Goal: Obtain resource: Download file/media

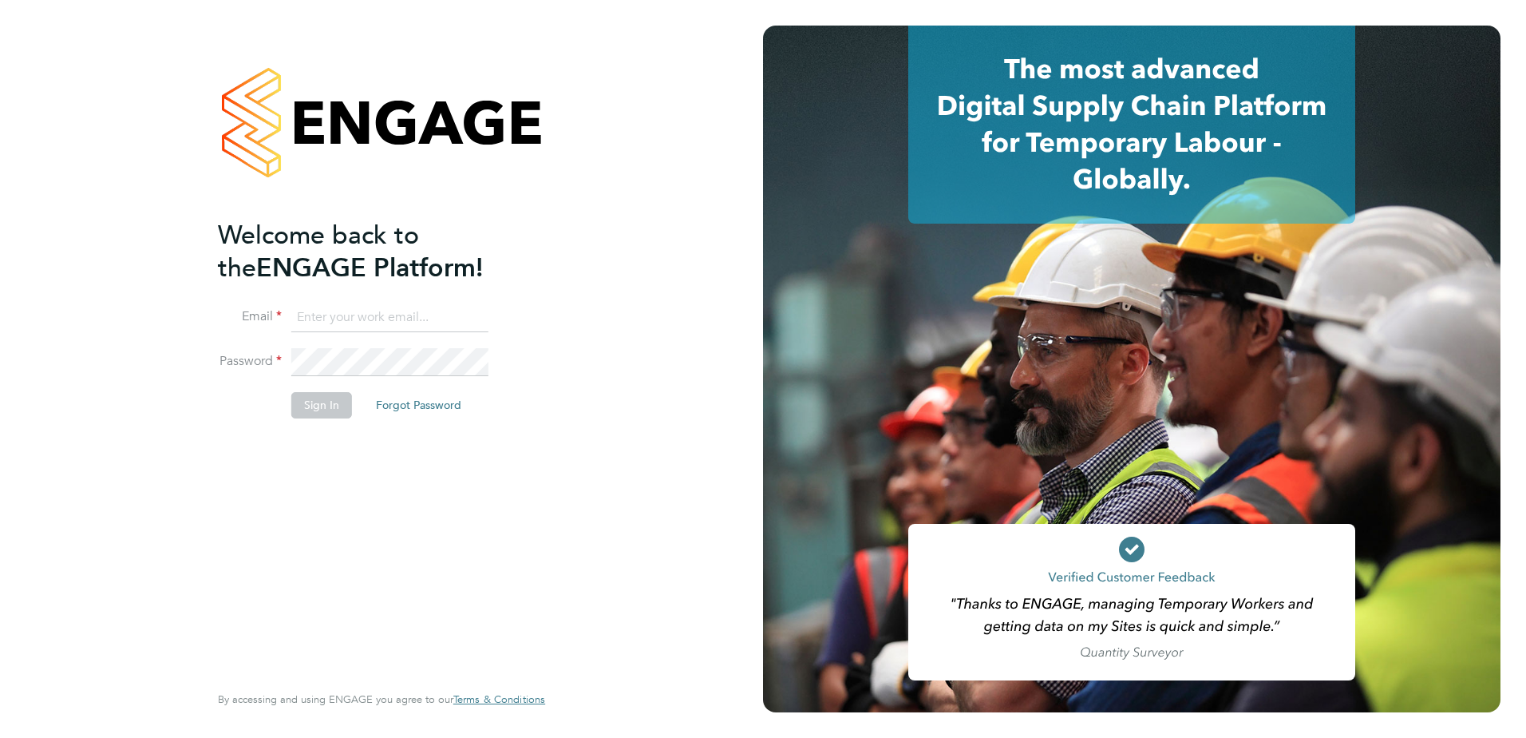
drag, startPoint x: 386, startPoint y: 300, endPoint x: 371, endPoint y: 319, distance: 23.9
click at [385, 301] on ng-template "Welcome back to the ENGAGE Platform! Email Password Sign In Forgot Password" at bounding box center [373, 327] width 311 height 216
click at [365, 329] on input at bounding box center [389, 317] width 197 height 29
type input "Samantha.Bolshaw@vistry.co.uk"
click at [309, 405] on button "Sign In" at bounding box center [321, 405] width 61 height 26
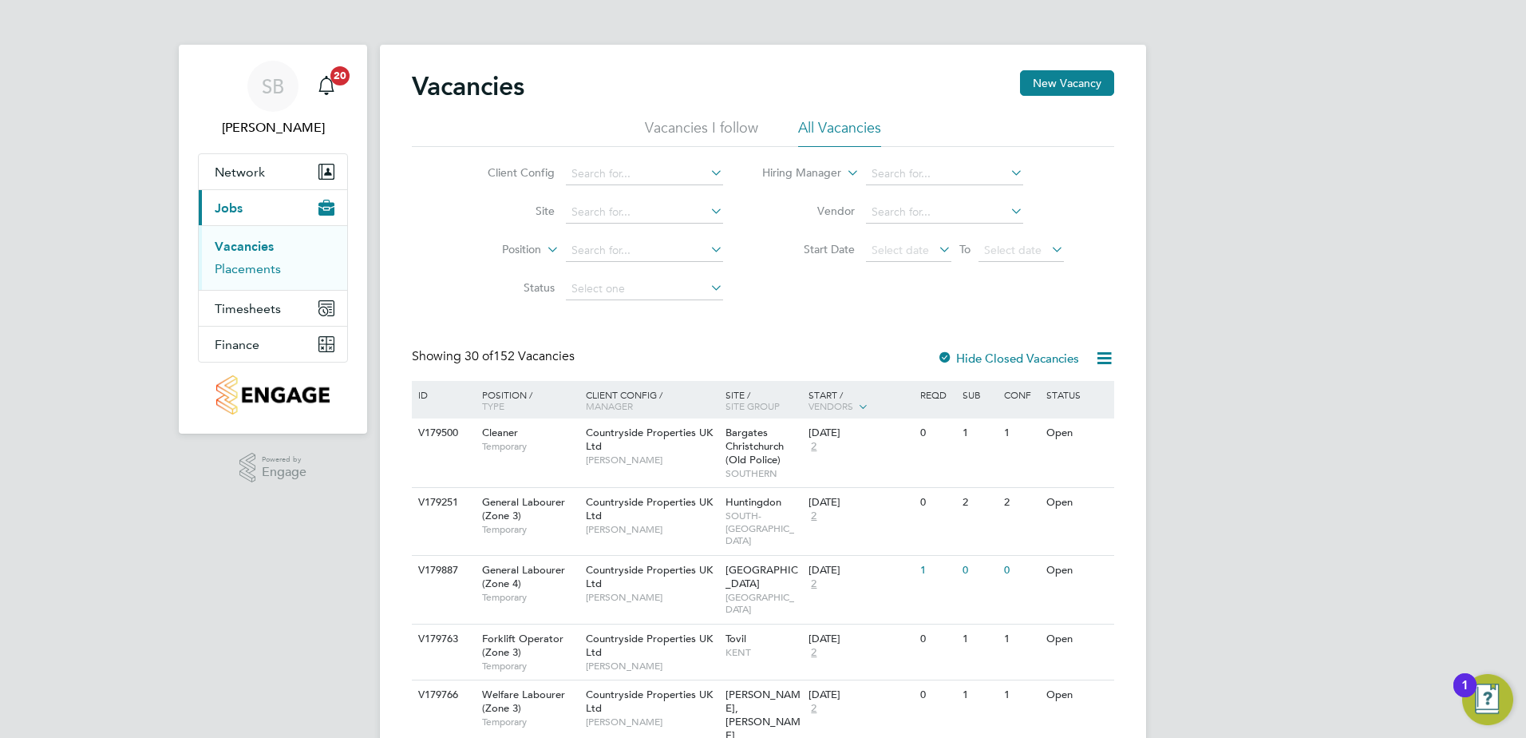
click at [241, 271] on link "Placements" at bounding box center [248, 268] width 66 height 15
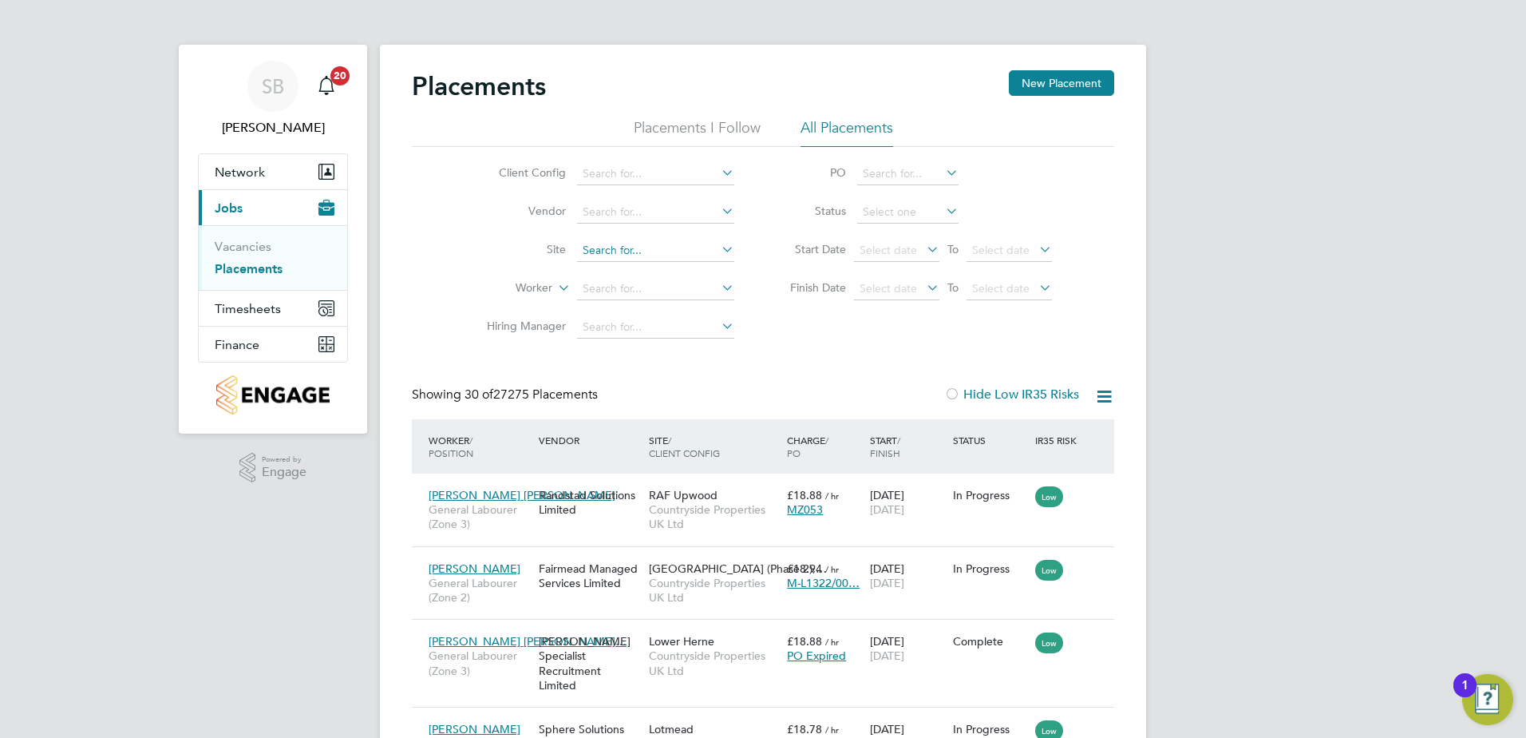
click at [633, 242] on input at bounding box center [655, 250] width 157 height 22
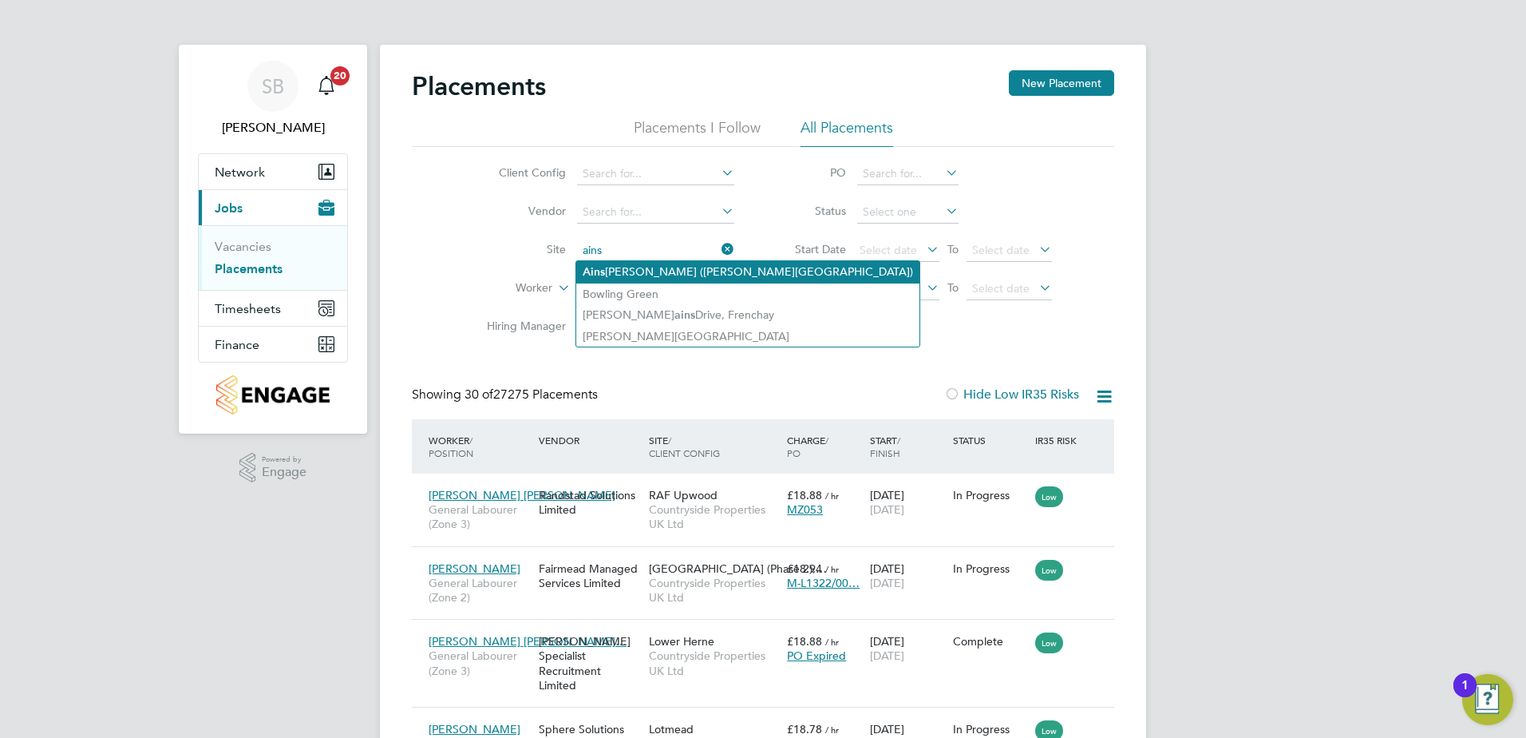
click at [623, 272] on li "[PERSON_NAME] ([PERSON_NAME][GEOGRAPHIC_DATA])" at bounding box center [747, 272] width 343 height 22
type input "[GEOGRAPHIC_DATA] ([GEOGRAPHIC_DATA])"
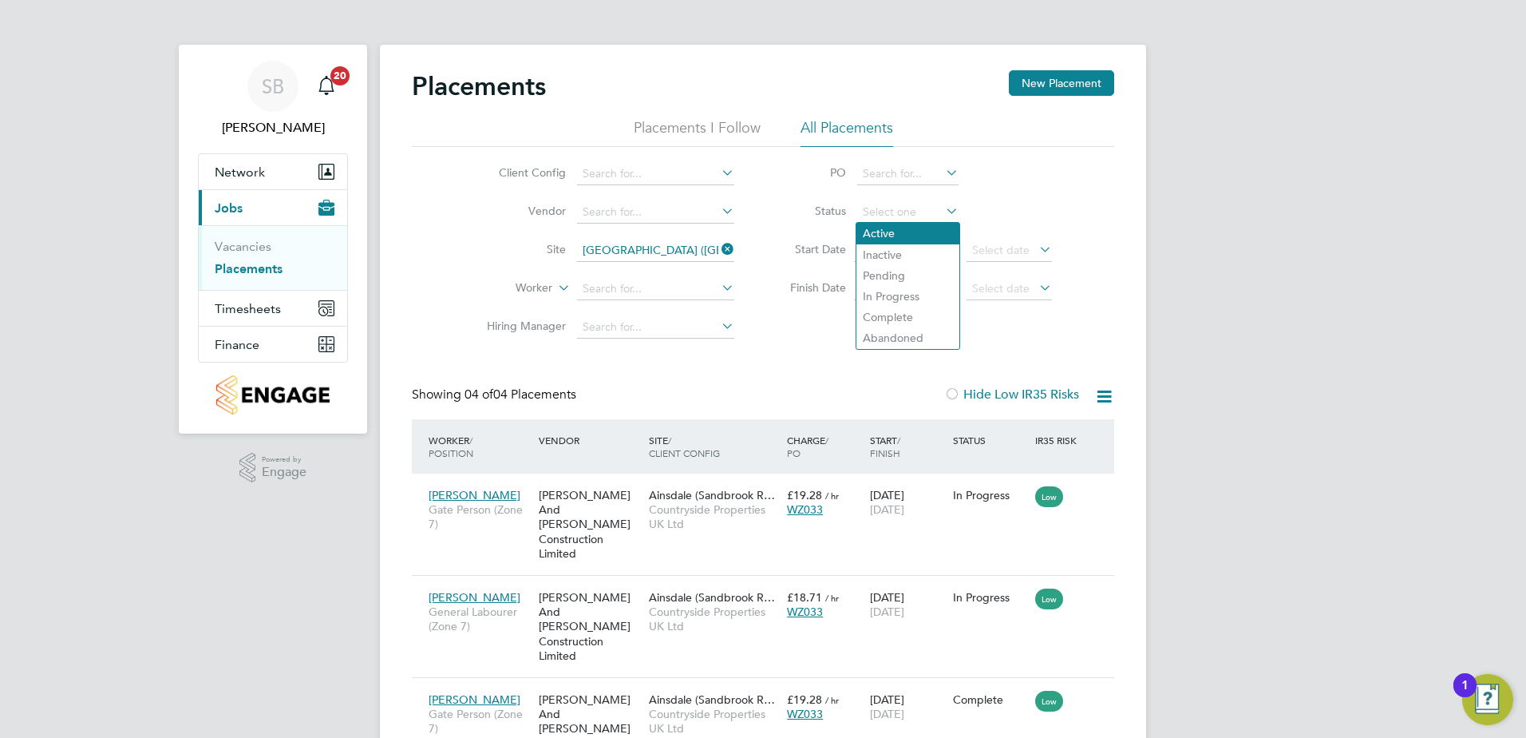
drag, startPoint x: 908, startPoint y: 208, endPoint x: 898, endPoint y: 223, distance: 19.0
click at [908, 208] on input at bounding box center [907, 212] width 101 height 22
click at [895, 227] on li "Active" at bounding box center [907, 233] width 103 height 21
type input "Active"
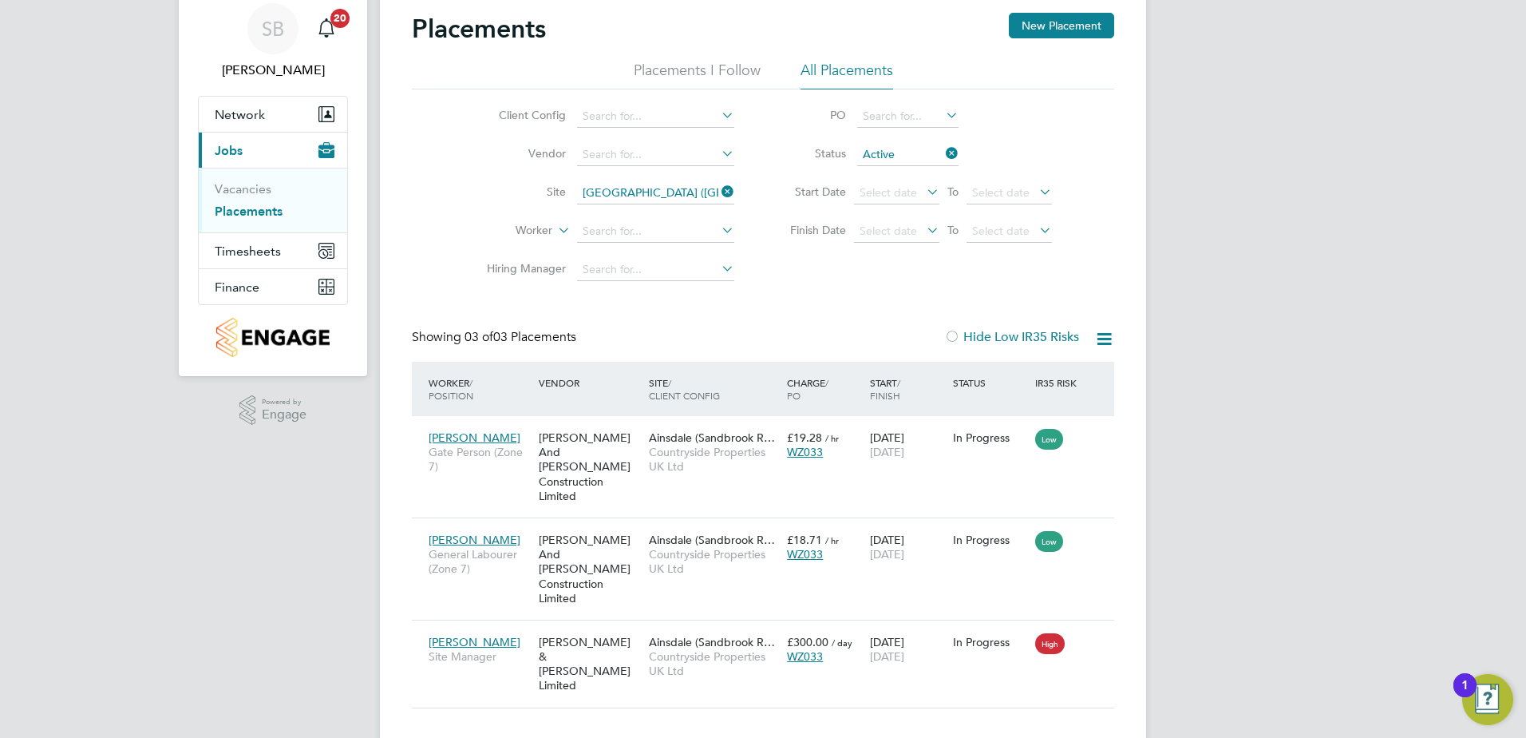
click at [1109, 342] on icon at bounding box center [1104, 339] width 20 height 20
click at [1070, 371] on li "Download Placements Report" at bounding box center [1026, 377] width 170 height 22
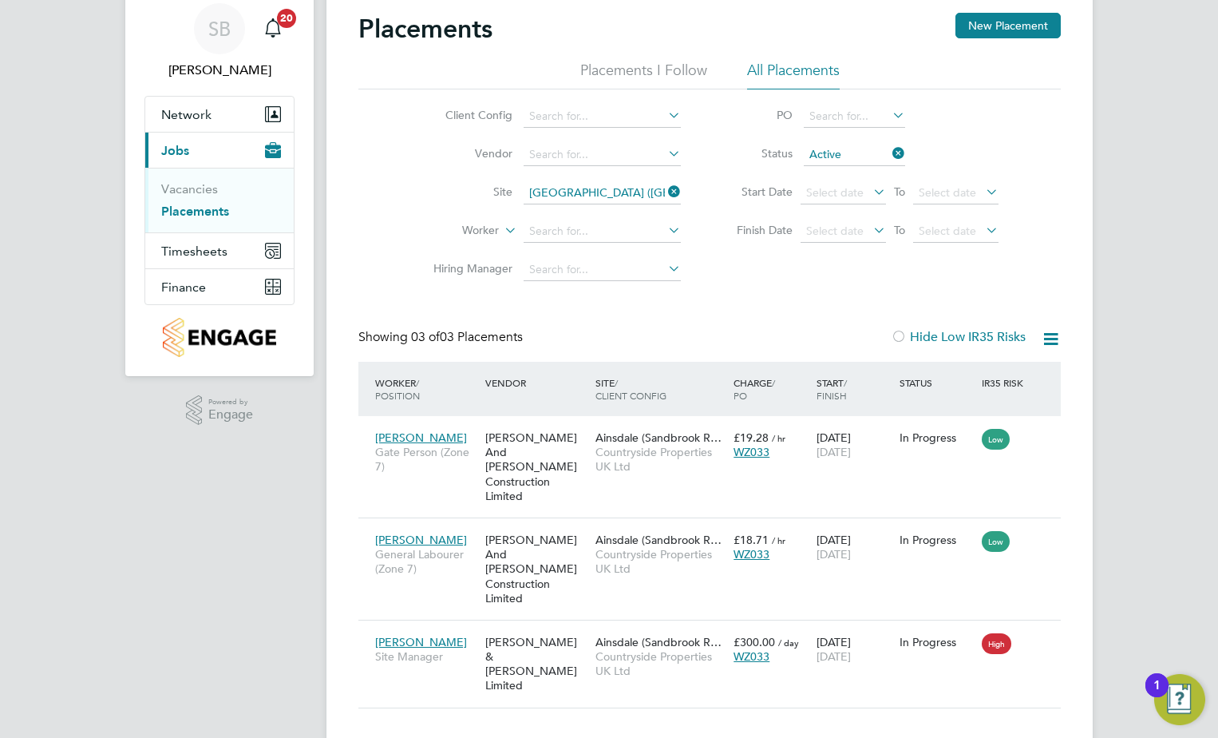
click at [665, 195] on icon at bounding box center [665, 191] width 0 height 22
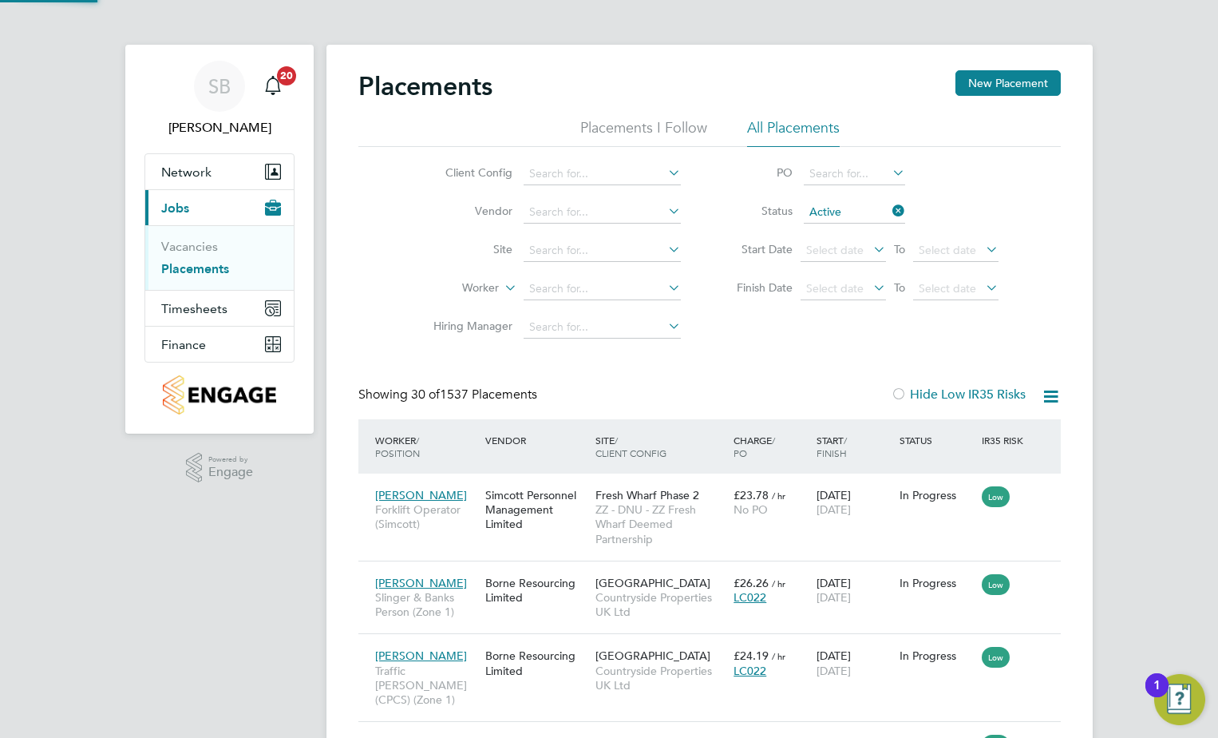
scroll to position [8, 8]
click at [595, 243] on input at bounding box center [602, 250] width 157 height 22
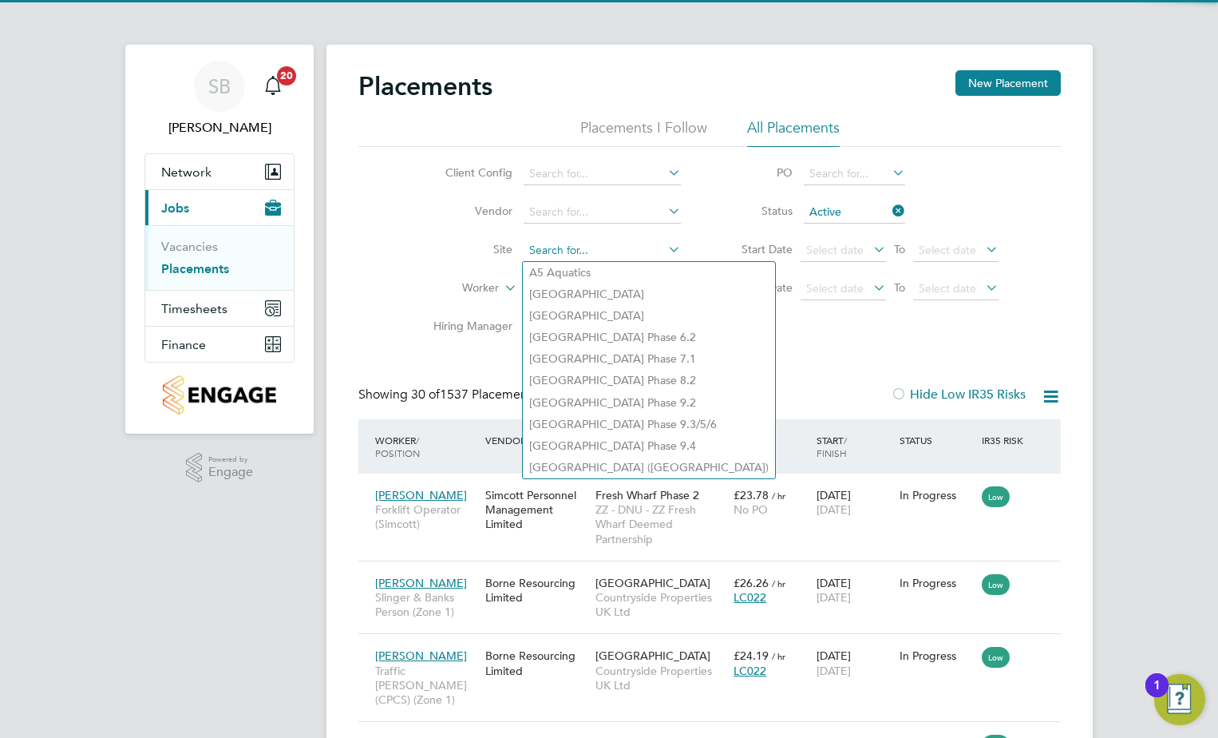
type input "v"
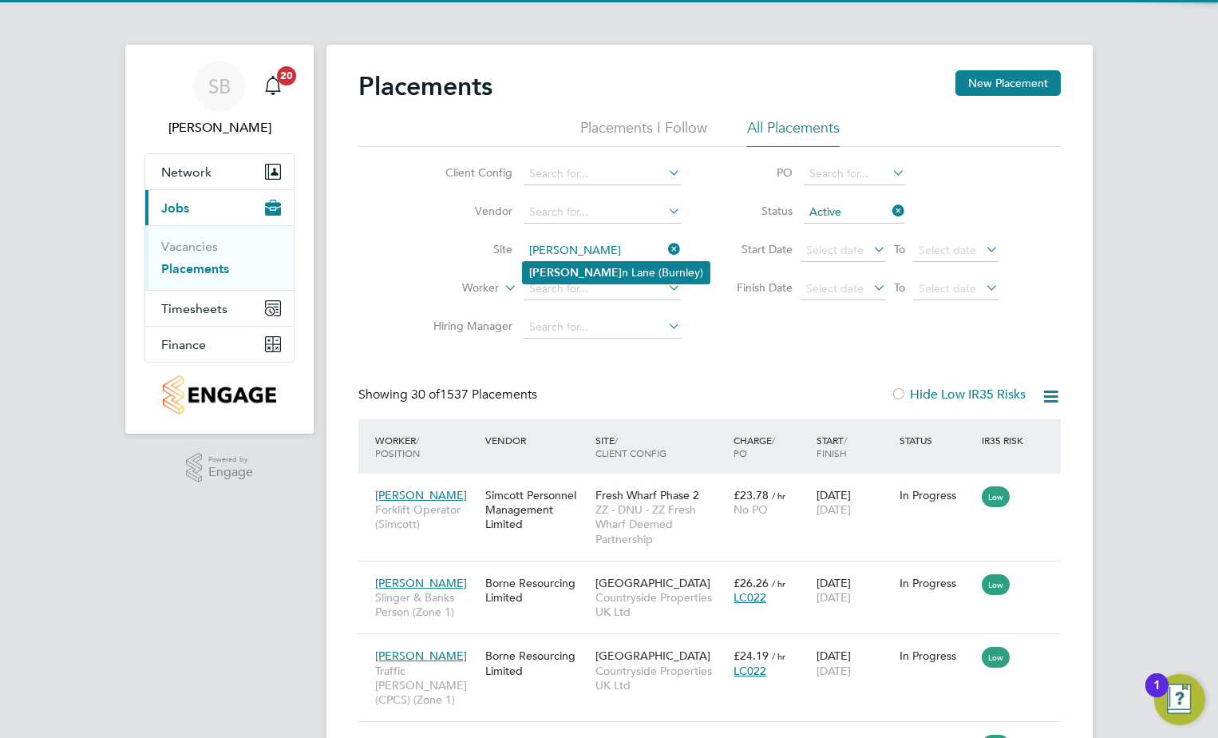
click at [597, 273] on li "[PERSON_NAME] n [PERSON_NAME] (Burnley)" at bounding box center [616, 273] width 187 height 22
type input "[PERSON_NAME] (Burnley)"
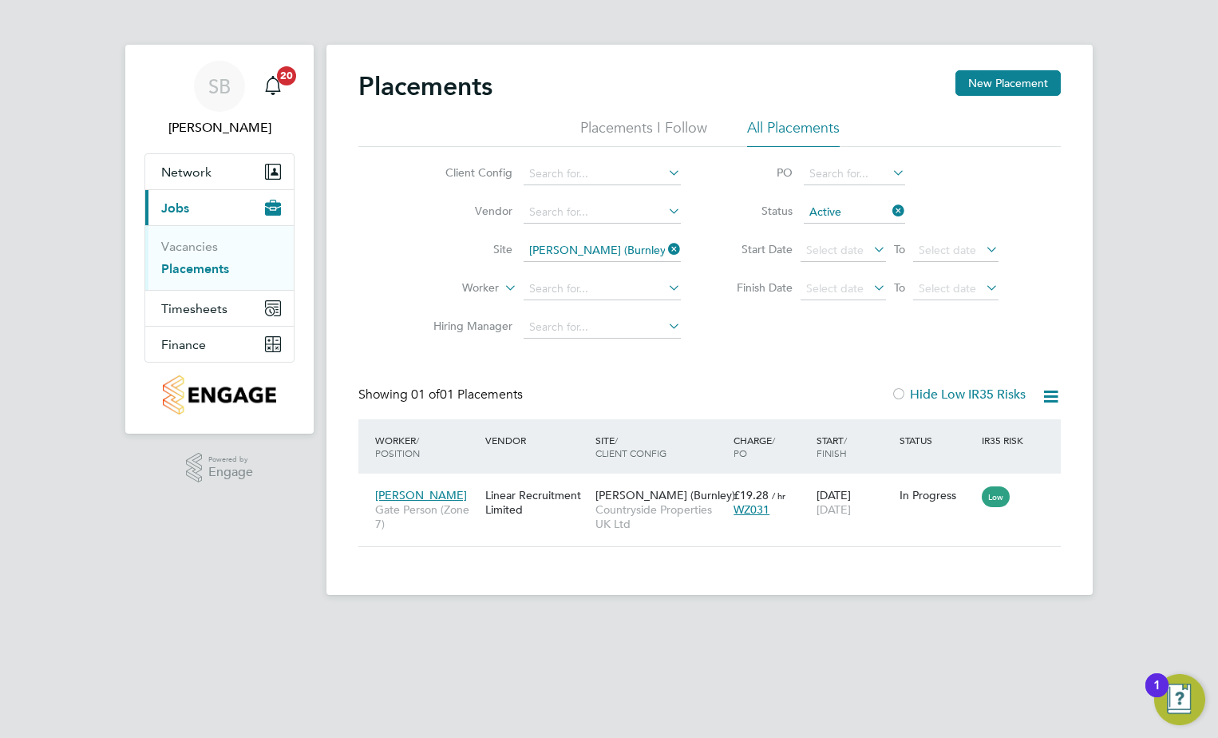
click at [1054, 390] on icon at bounding box center [1051, 396] width 20 height 20
click at [994, 421] on div "Download Placements Report" at bounding box center [973, 434] width 188 height 40
click at [1046, 392] on icon at bounding box center [1051, 396] width 20 height 20
click at [966, 428] on li "Download Placements Report" at bounding box center [973, 434] width 170 height 22
click at [665, 246] on icon at bounding box center [665, 249] width 0 height 22
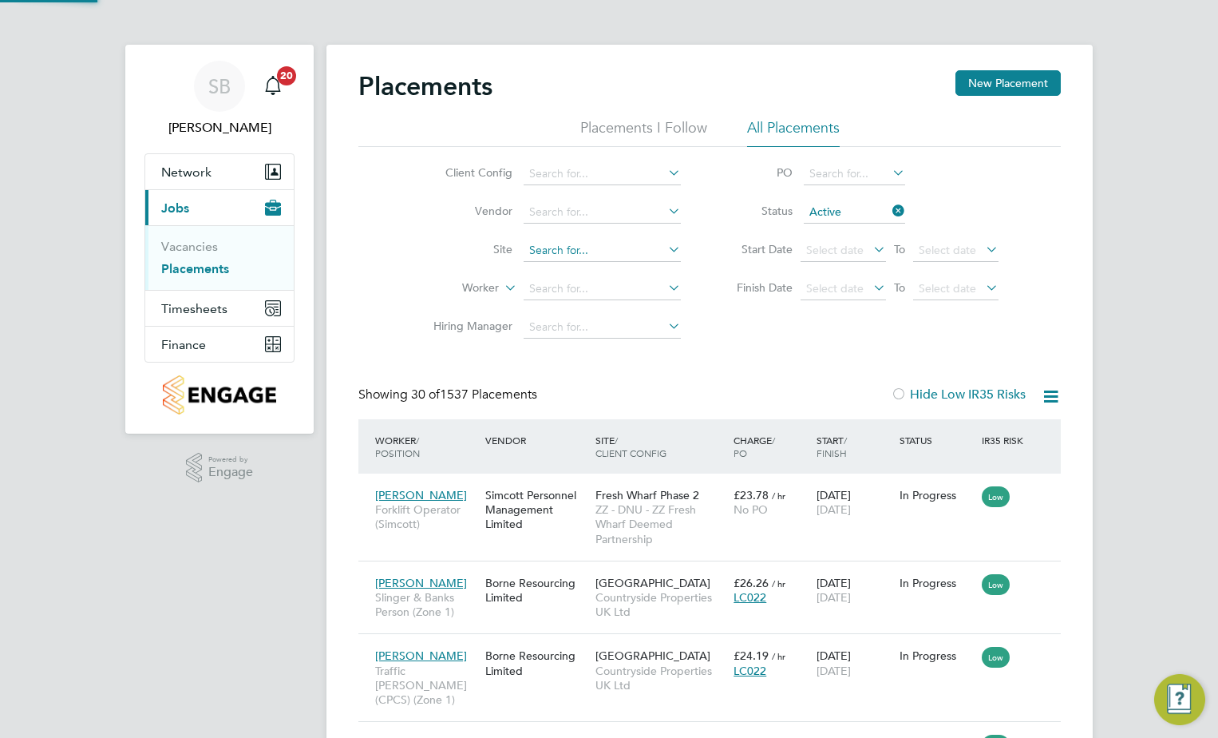
scroll to position [15, 75]
click at [556, 244] on input at bounding box center [602, 250] width 157 height 22
type input "the [PERSON_NAME]"
click at [665, 248] on icon at bounding box center [665, 249] width 0 height 22
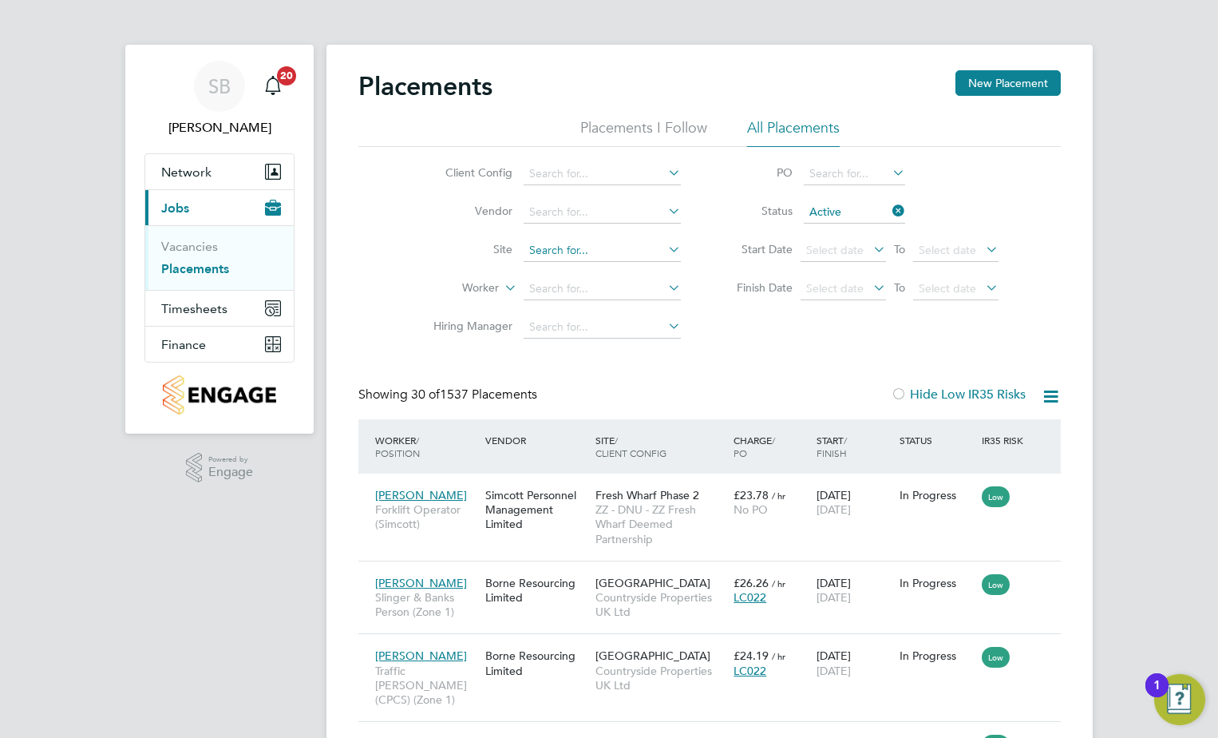
click at [600, 250] on input at bounding box center [602, 250] width 157 height 22
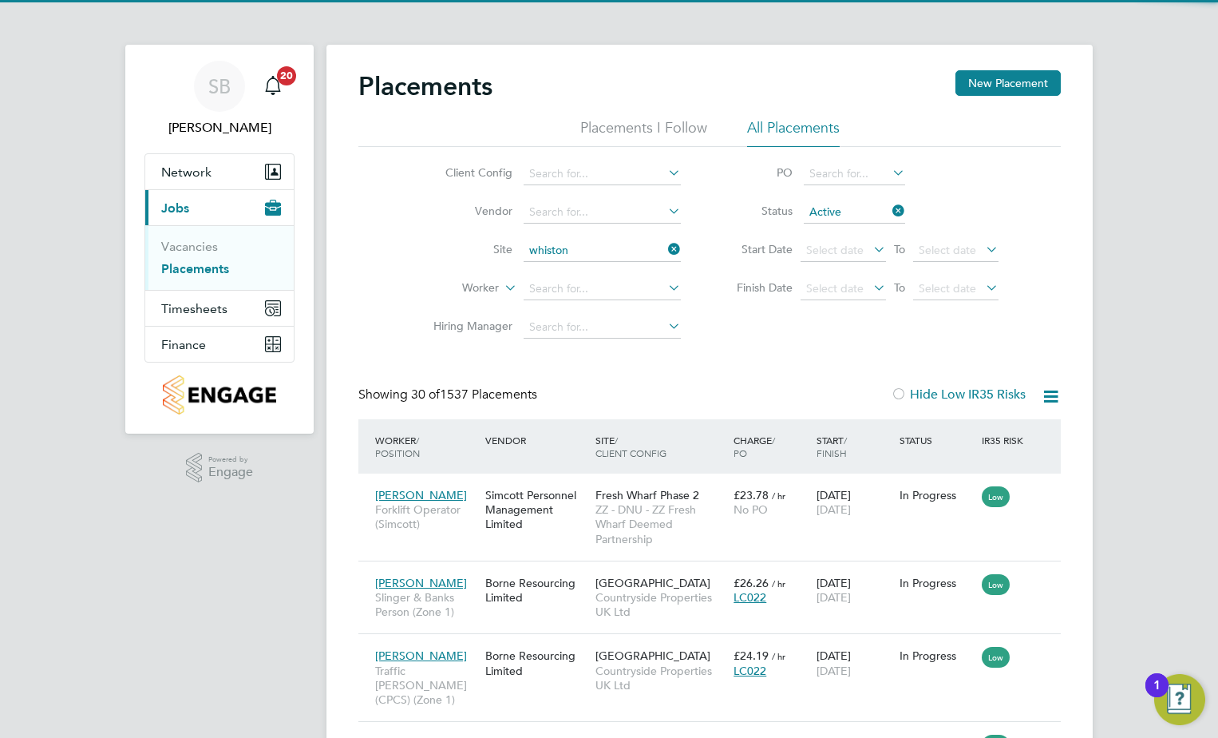
click at [597, 272] on li "Halsnead (YHG)" at bounding box center [602, 272] width 159 height 21
type input "Halsnead (YHG)"
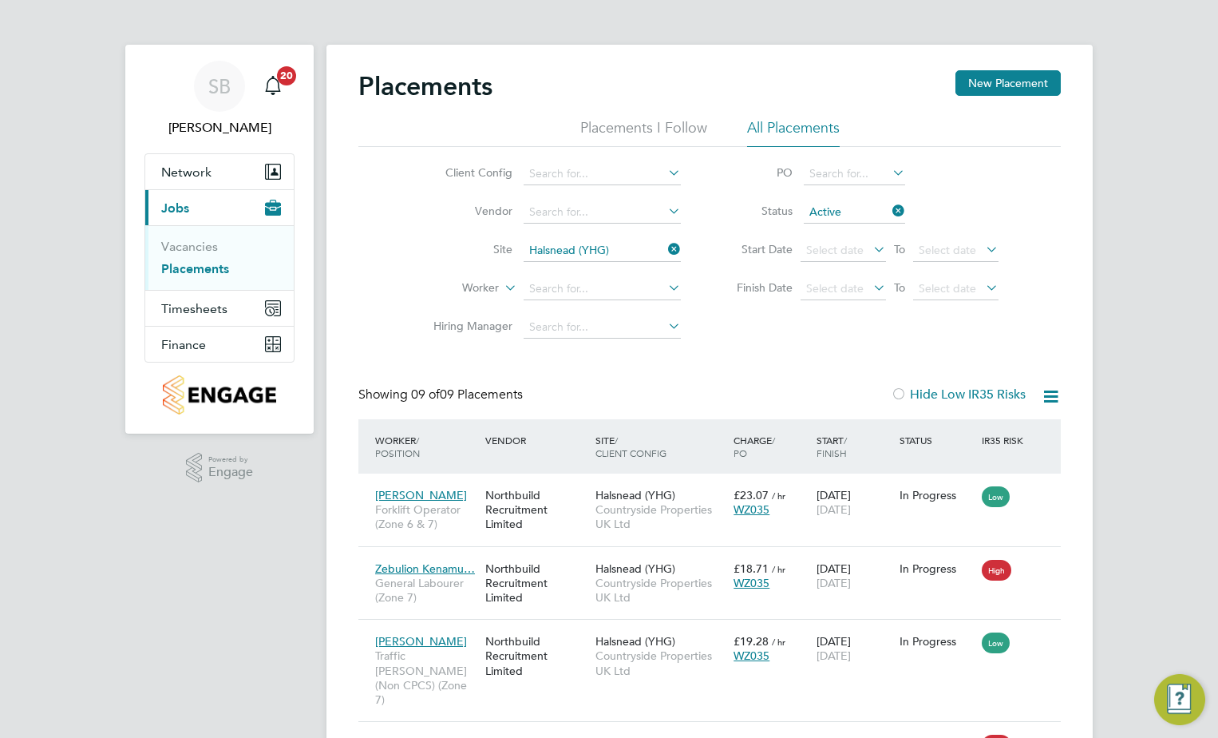
scroll to position [60, 139]
click at [1055, 399] on icon at bounding box center [1051, 396] width 20 height 20
click at [956, 429] on li "Download Placements Report" at bounding box center [973, 434] width 170 height 22
drag, startPoint x: 668, startPoint y: 254, endPoint x: 648, endPoint y: 252, distance: 20.0
click at [665, 254] on icon at bounding box center [665, 249] width 0 height 22
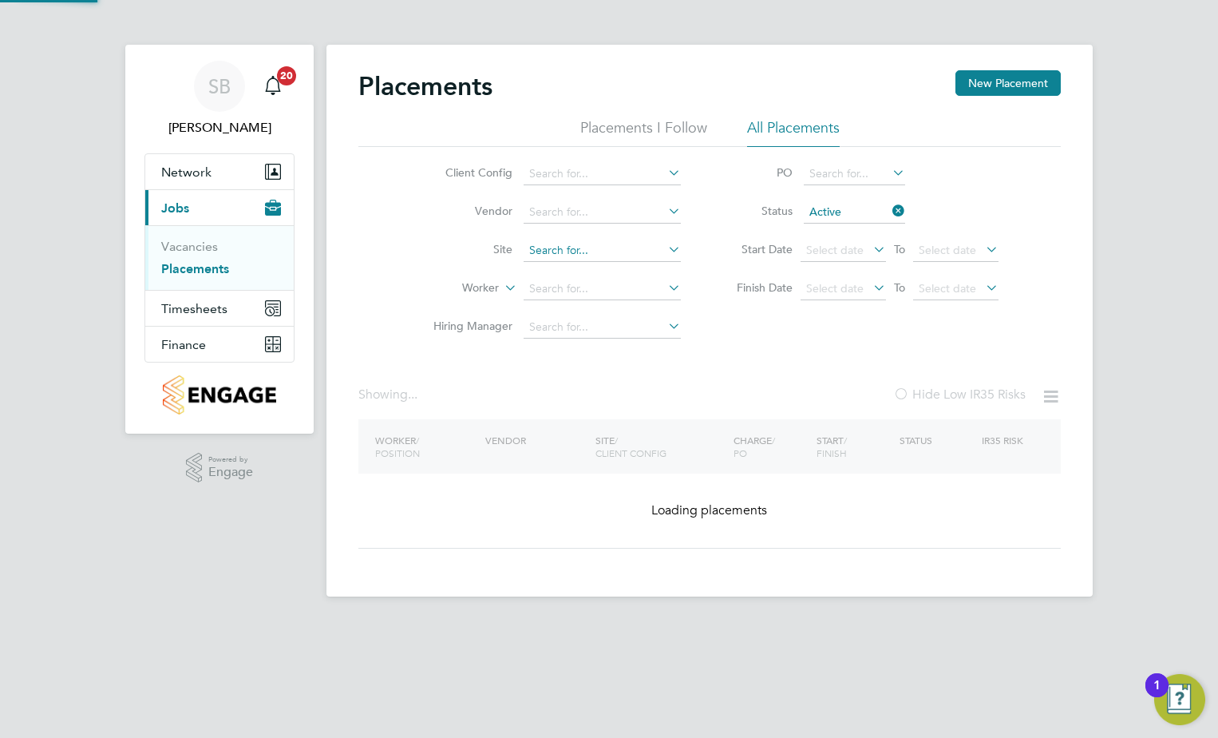
click at [608, 248] on input at bounding box center [602, 250] width 157 height 22
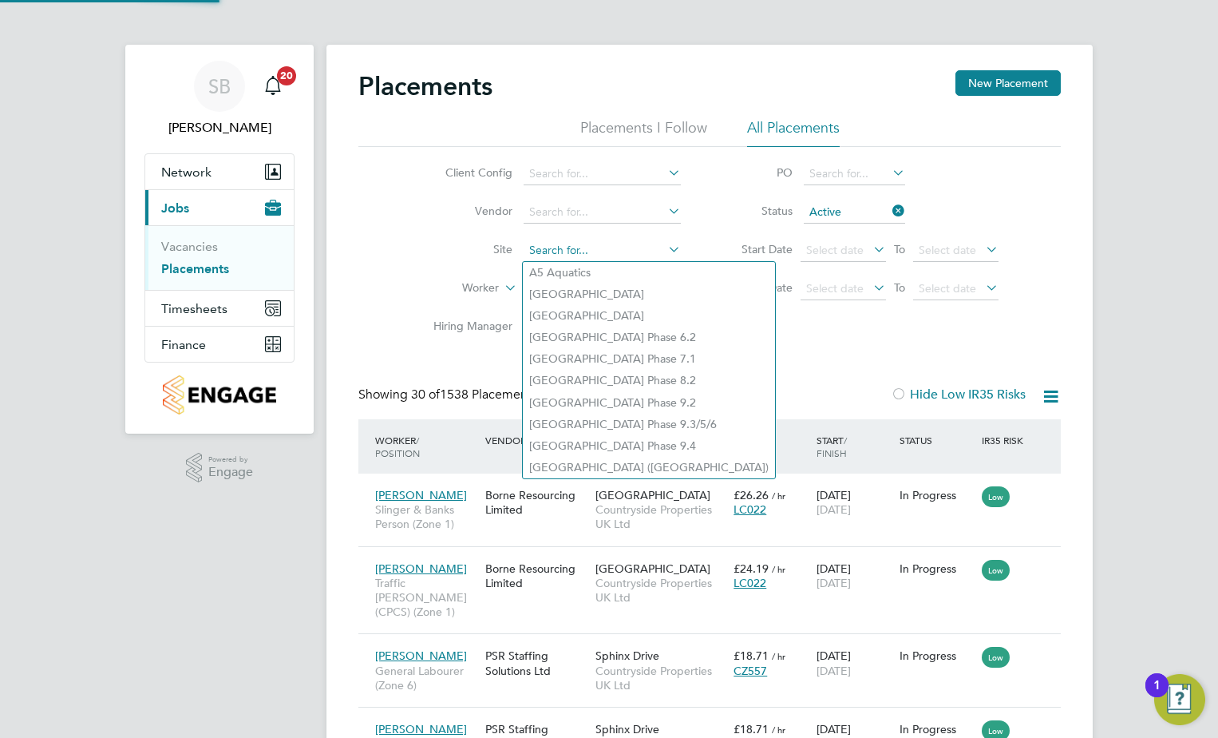
scroll to position [60, 139]
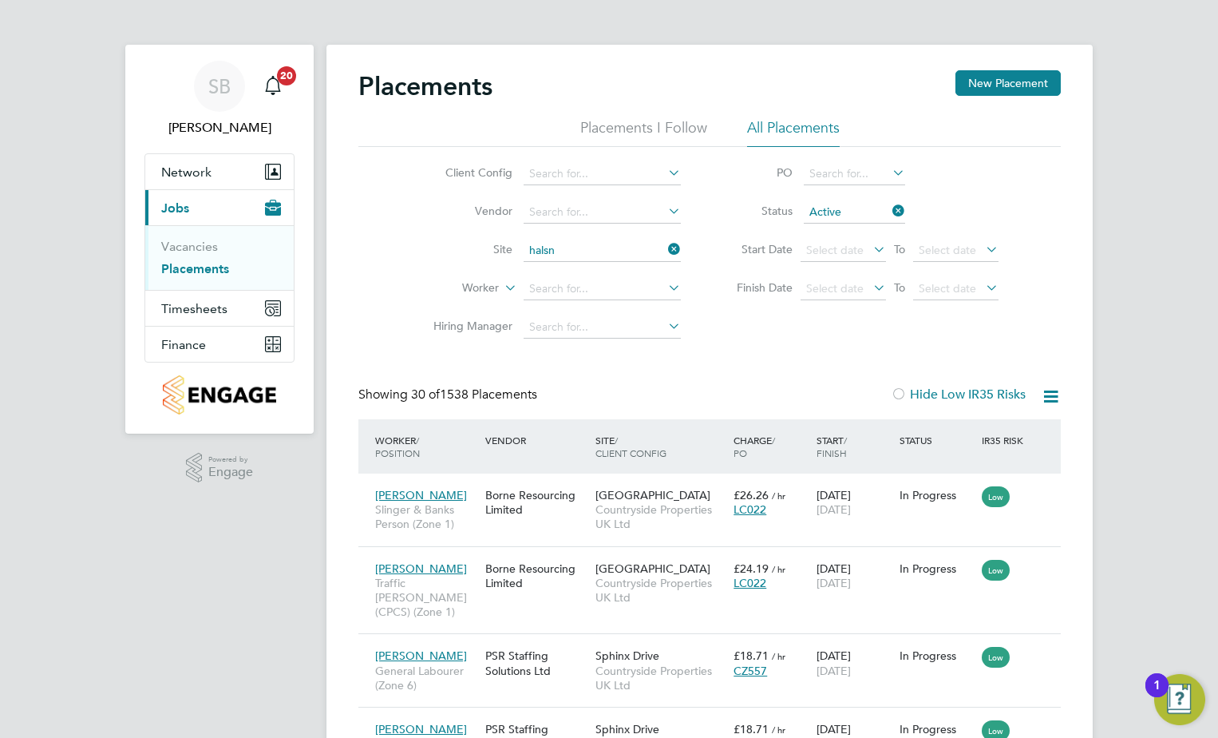
click at [588, 288] on li "[GEOGRAPHIC_DATA]" at bounding box center [602, 294] width 159 height 22
type input "[GEOGRAPHIC_DATA]"
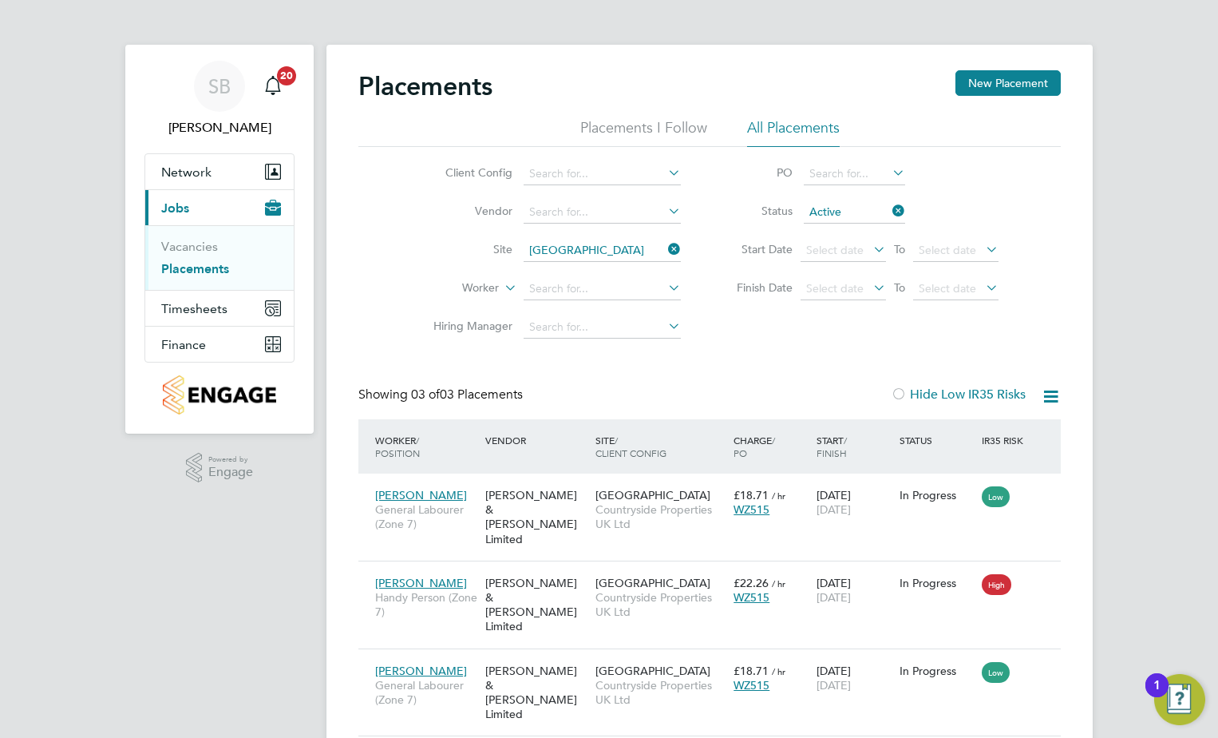
click at [1056, 394] on icon at bounding box center [1051, 396] width 20 height 20
click at [1013, 437] on li "Download Placements Report" at bounding box center [973, 434] width 170 height 22
click at [665, 253] on icon at bounding box center [665, 249] width 0 height 22
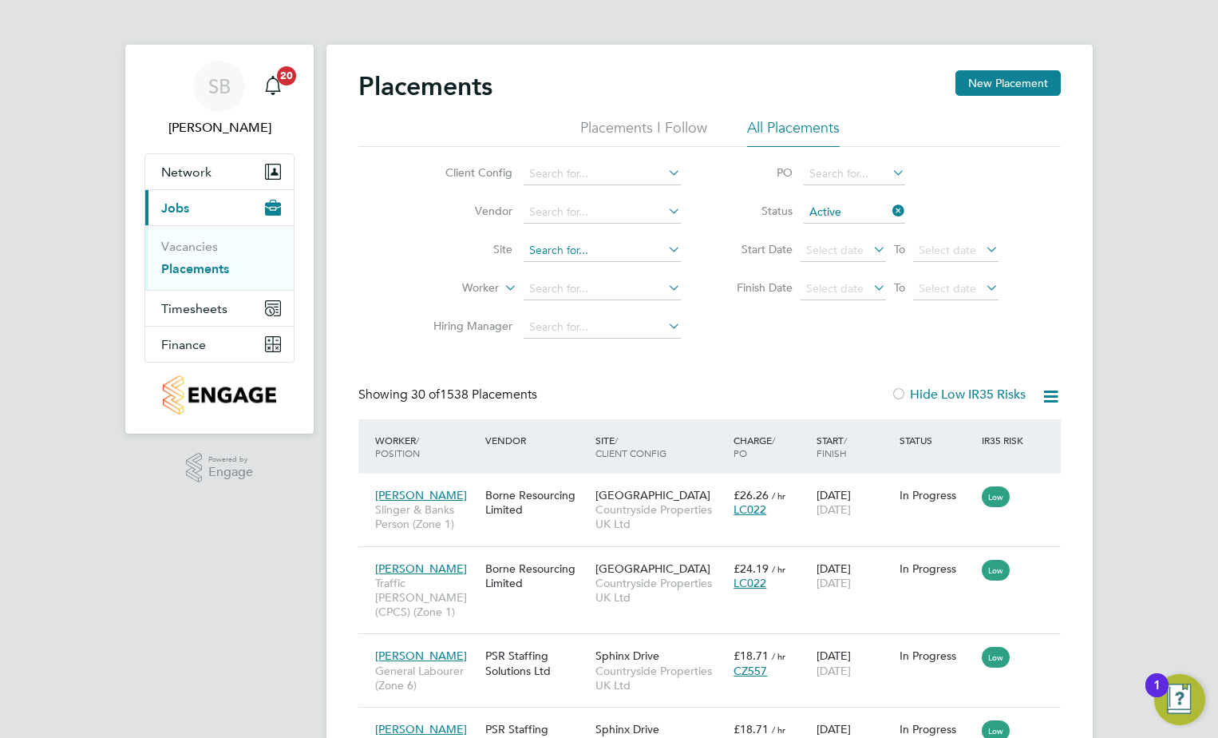
click at [571, 247] on input at bounding box center [602, 250] width 157 height 22
click at [577, 266] on li "Helsby" at bounding box center [602, 273] width 159 height 22
type input "Helsby"
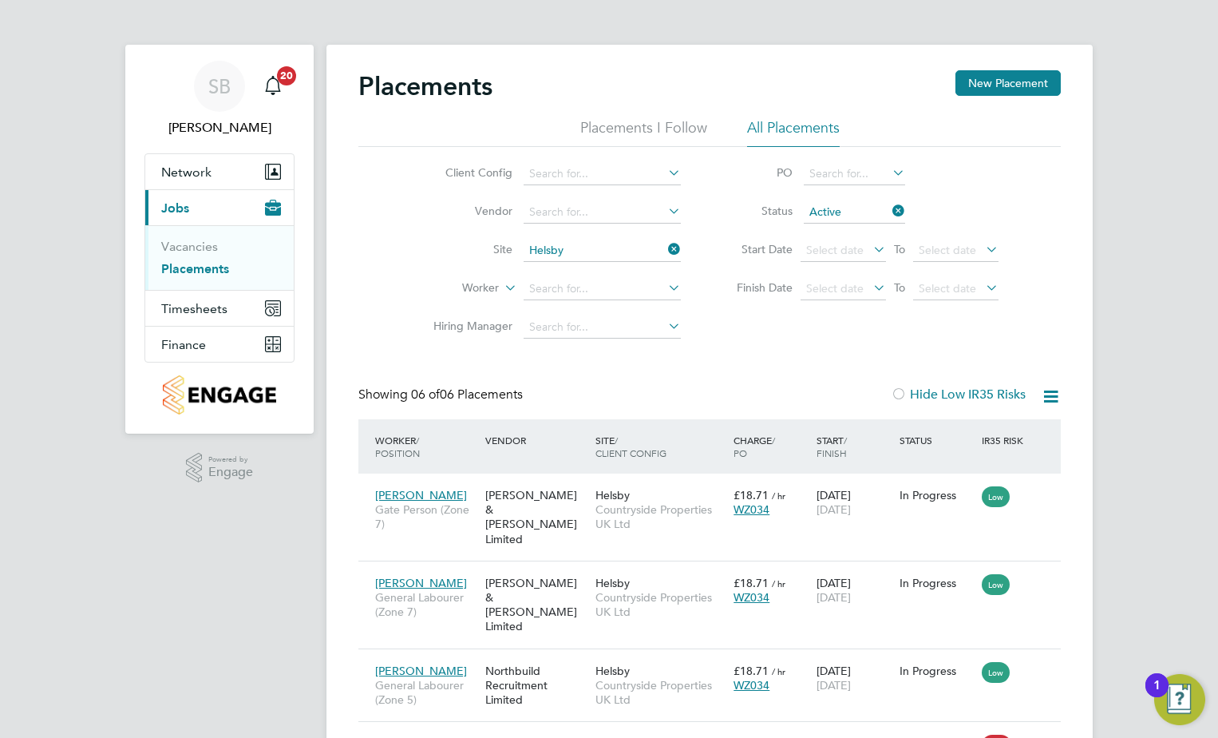
click at [1059, 396] on icon at bounding box center [1051, 396] width 20 height 20
click at [1008, 429] on li "Download Placements Report" at bounding box center [973, 434] width 170 height 22
click at [665, 249] on icon at bounding box center [665, 249] width 0 height 22
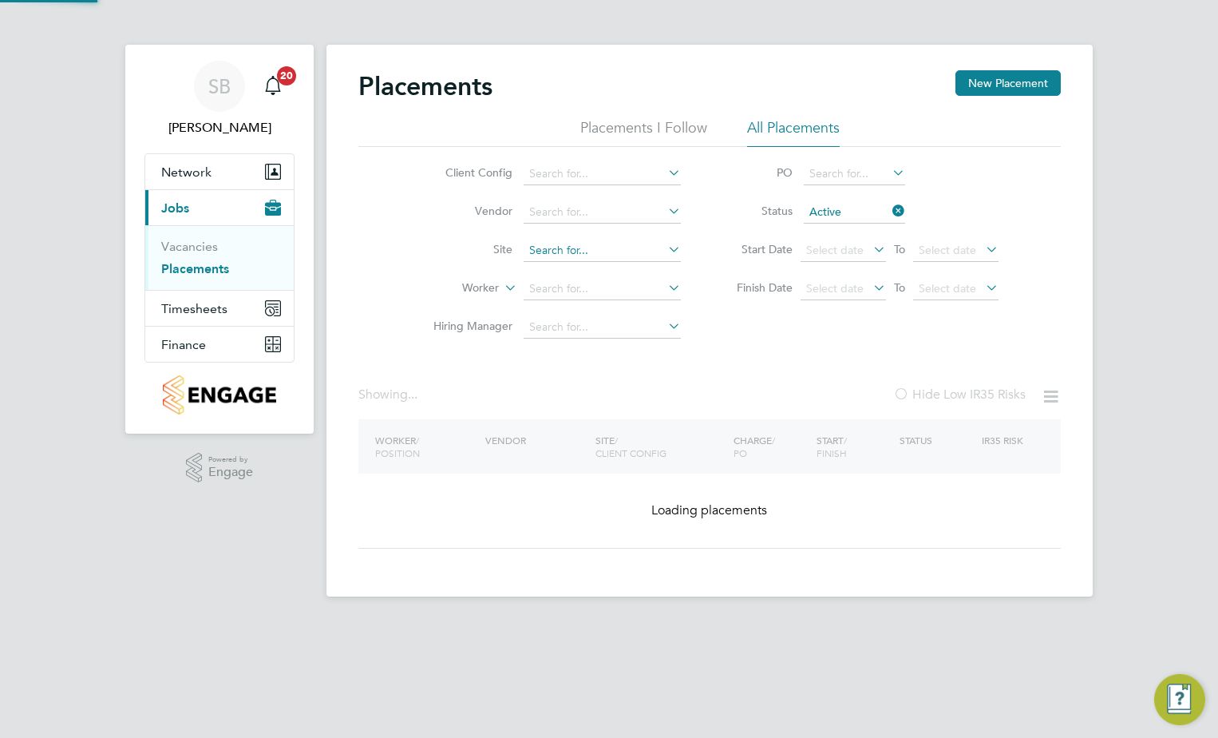
click at [602, 249] on input at bounding box center [602, 250] width 157 height 22
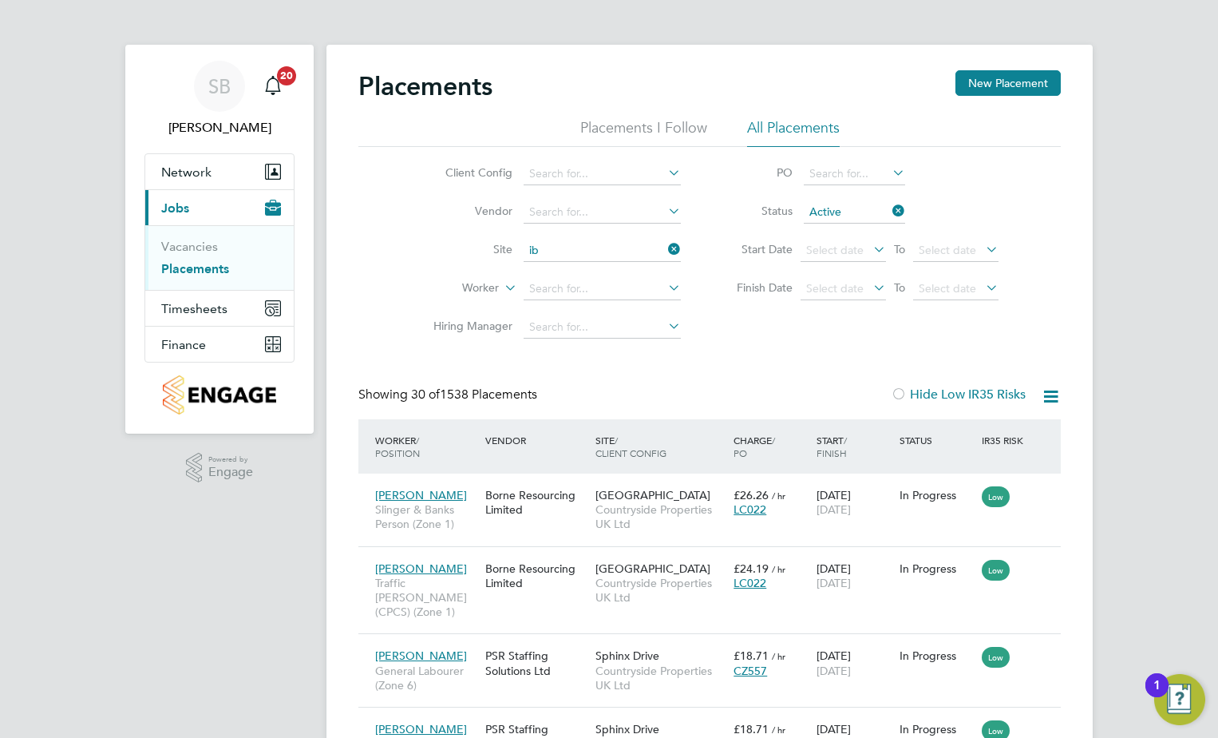
click at [567, 310] on li "Ib stock" at bounding box center [685, 316] width 324 height 22
type input "Ibstock"
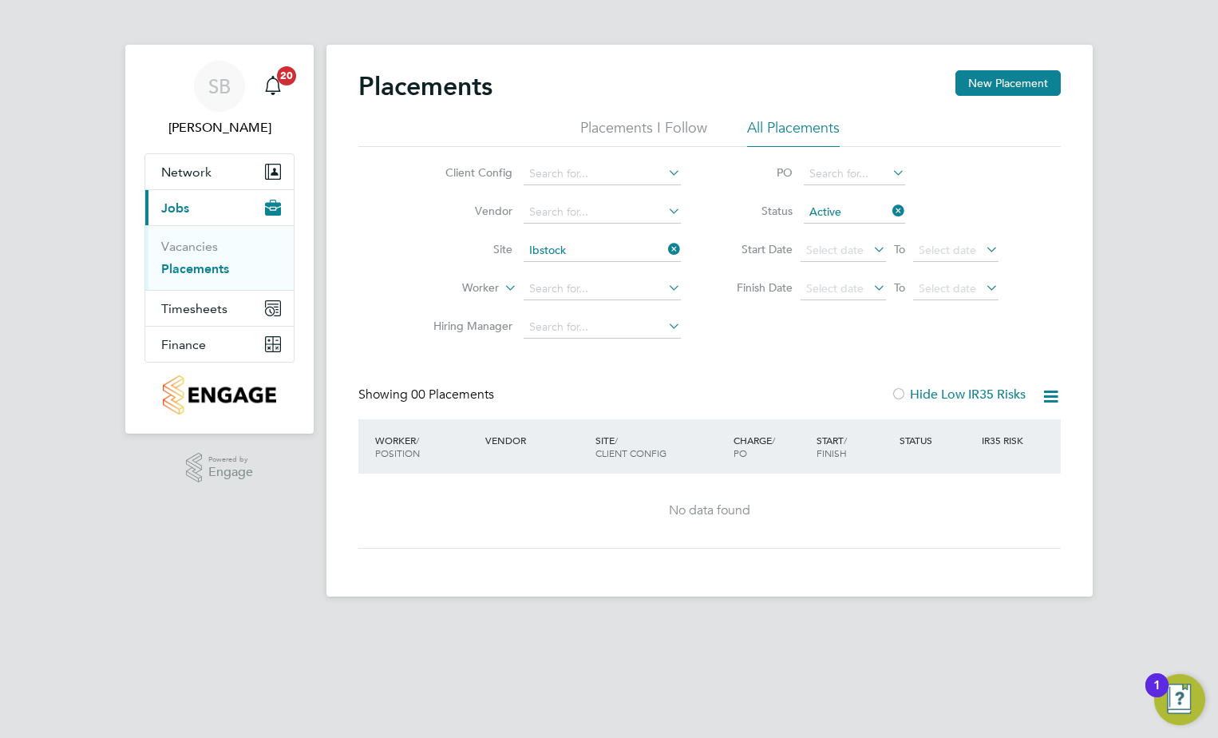
click at [889, 202] on icon at bounding box center [889, 211] width 0 height 22
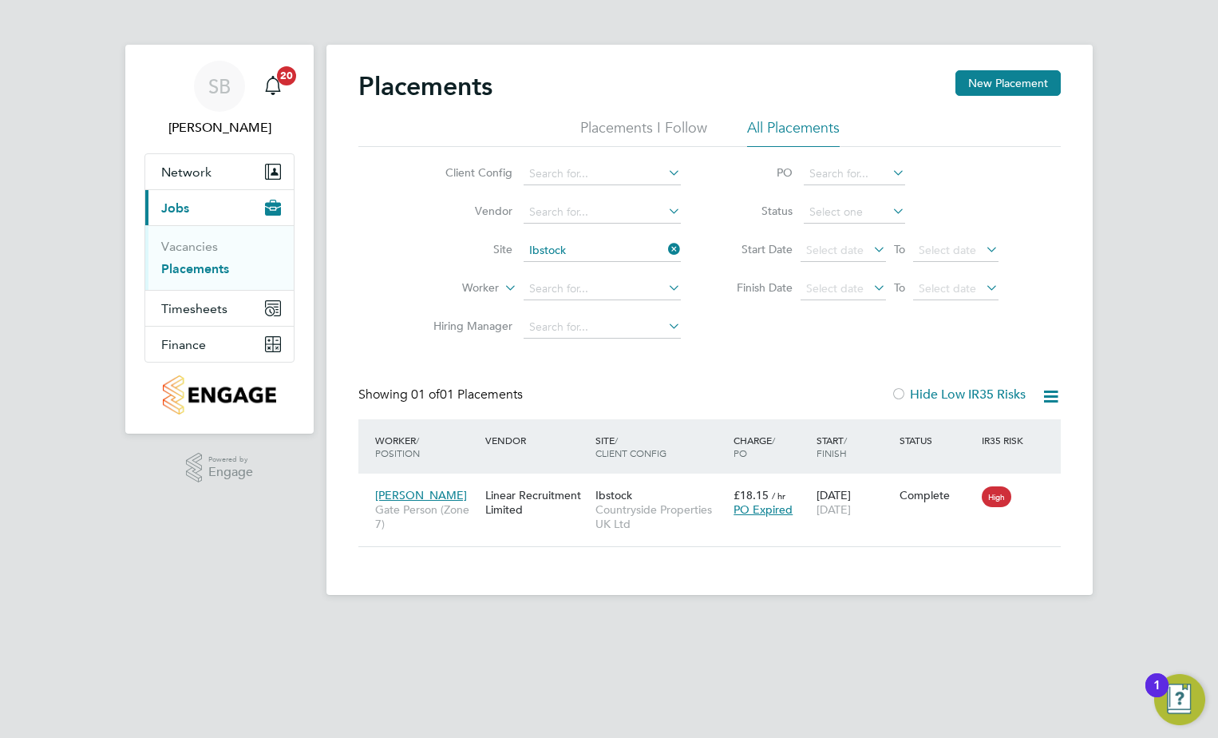
click at [665, 251] on icon at bounding box center [665, 249] width 0 height 22
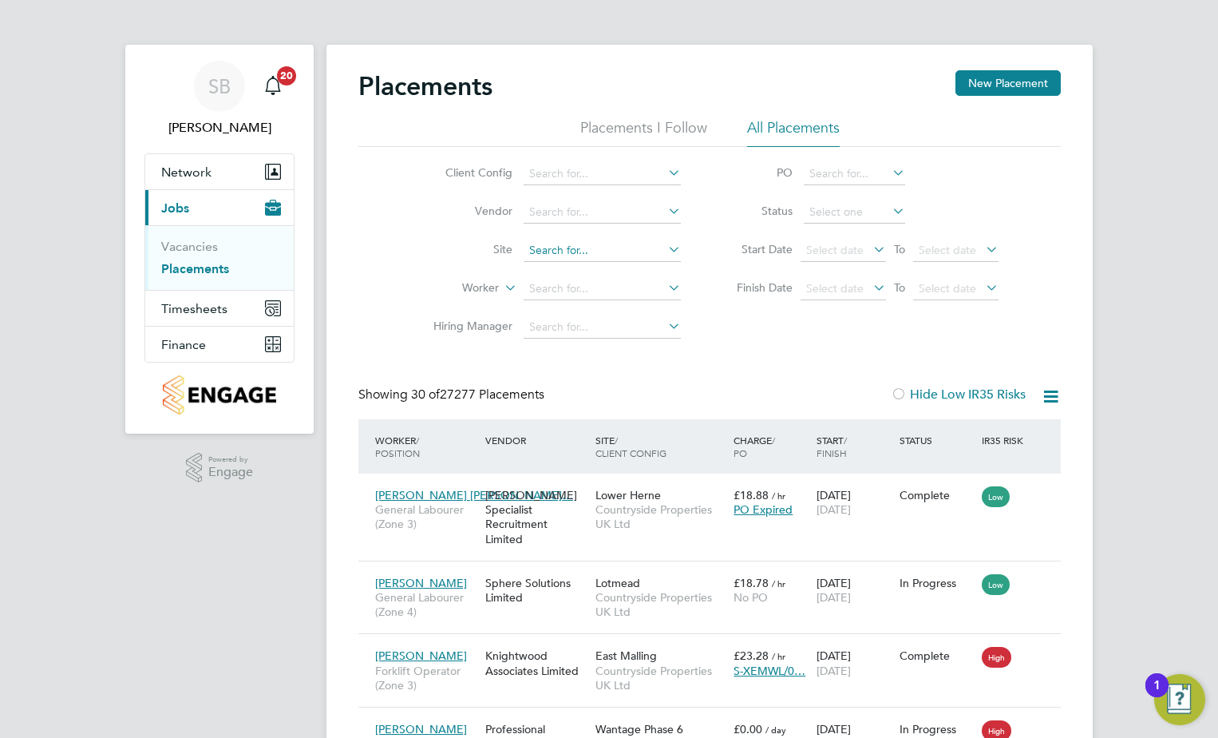
click at [637, 245] on input at bounding box center [602, 250] width 157 height 22
type input "m"
type input "peel"
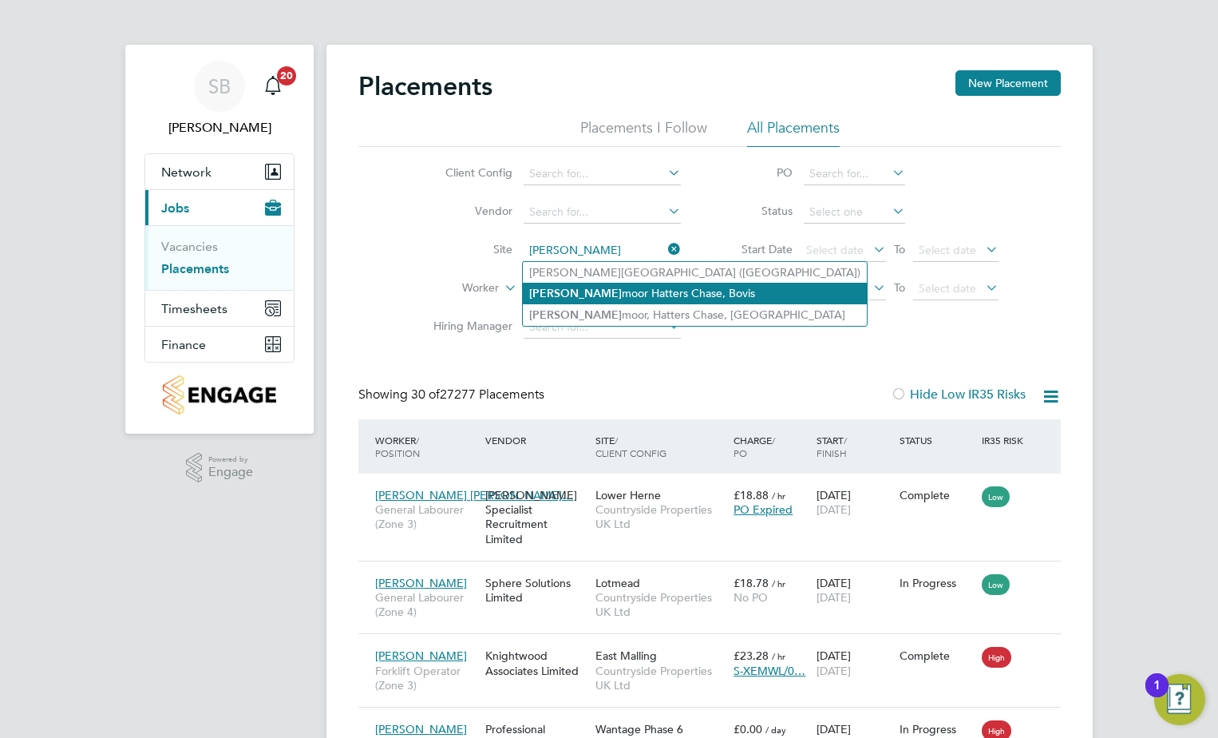
click at [615, 290] on li "[PERSON_NAME] Hatters Chase, Bovis" at bounding box center [695, 294] width 344 height 22
type input "Sandymoor Hatters Chase, Bovis"
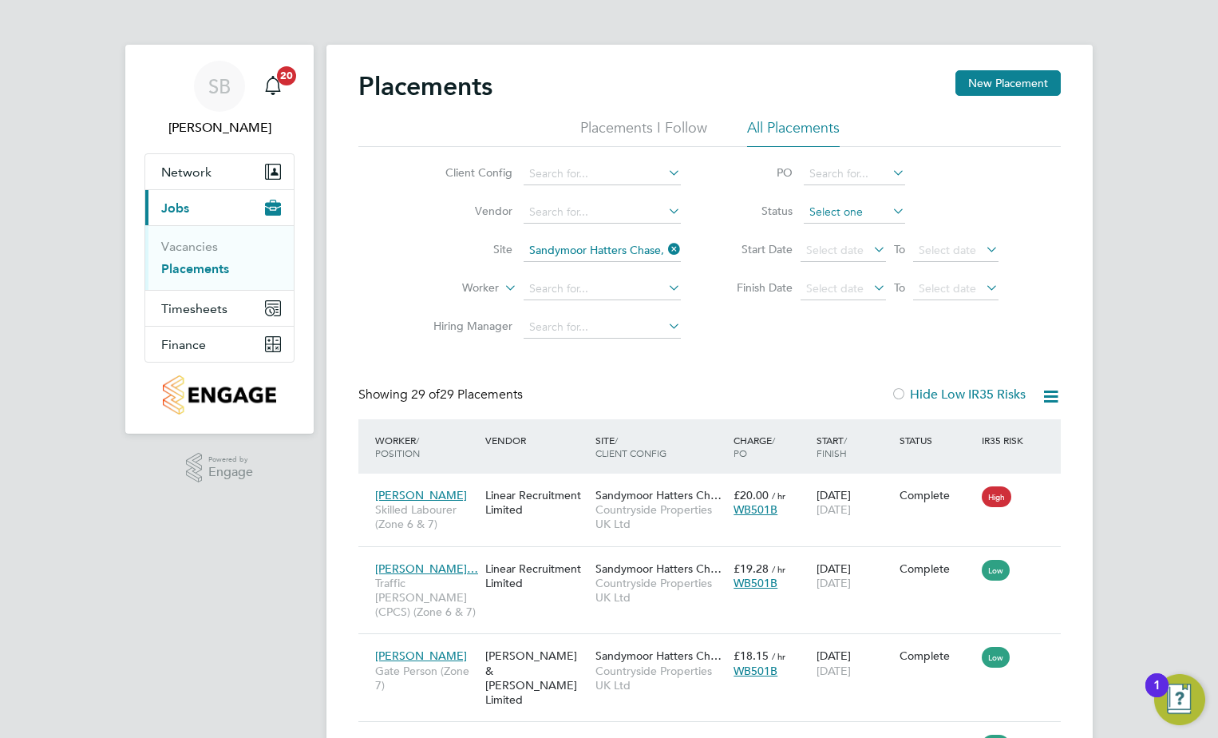
click at [866, 212] on input at bounding box center [854, 212] width 101 height 22
click at [830, 231] on li "Active" at bounding box center [854, 233] width 103 height 21
type input "Active"
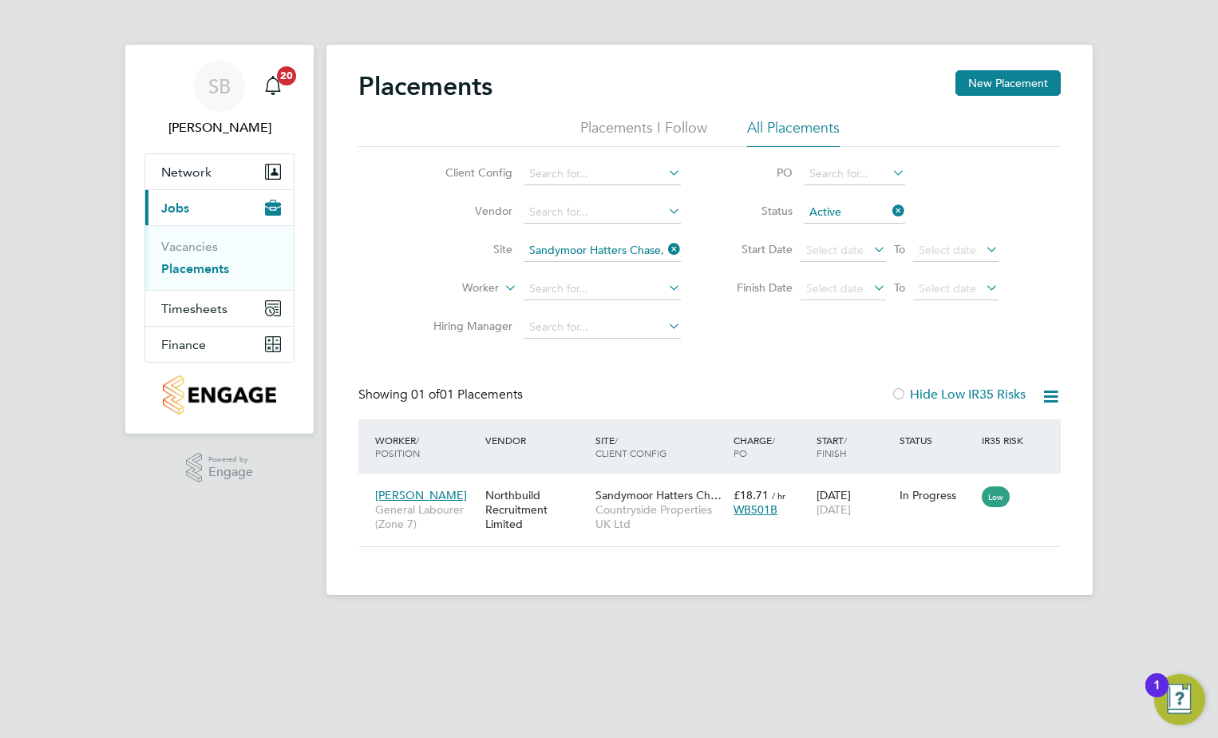
click at [1052, 401] on icon at bounding box center [1051, 396] width 20 height 20
click at [995, 428] on li "Download Placements Report" at bounding box center [973, 434] width 170 height 22
click at [665, 244] on icon at bounding box center [665, 249] width 0 height 22
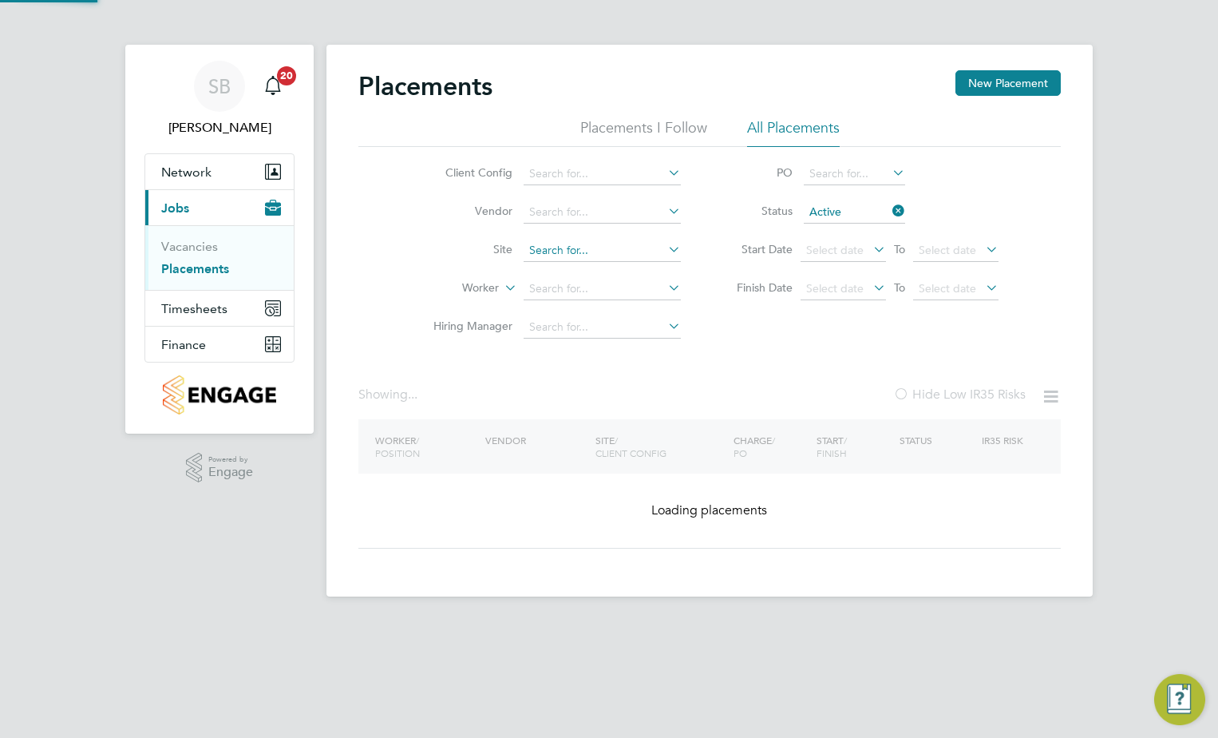
click at [587, 257] on input at bounding box center [602, 250] width 157 height 22
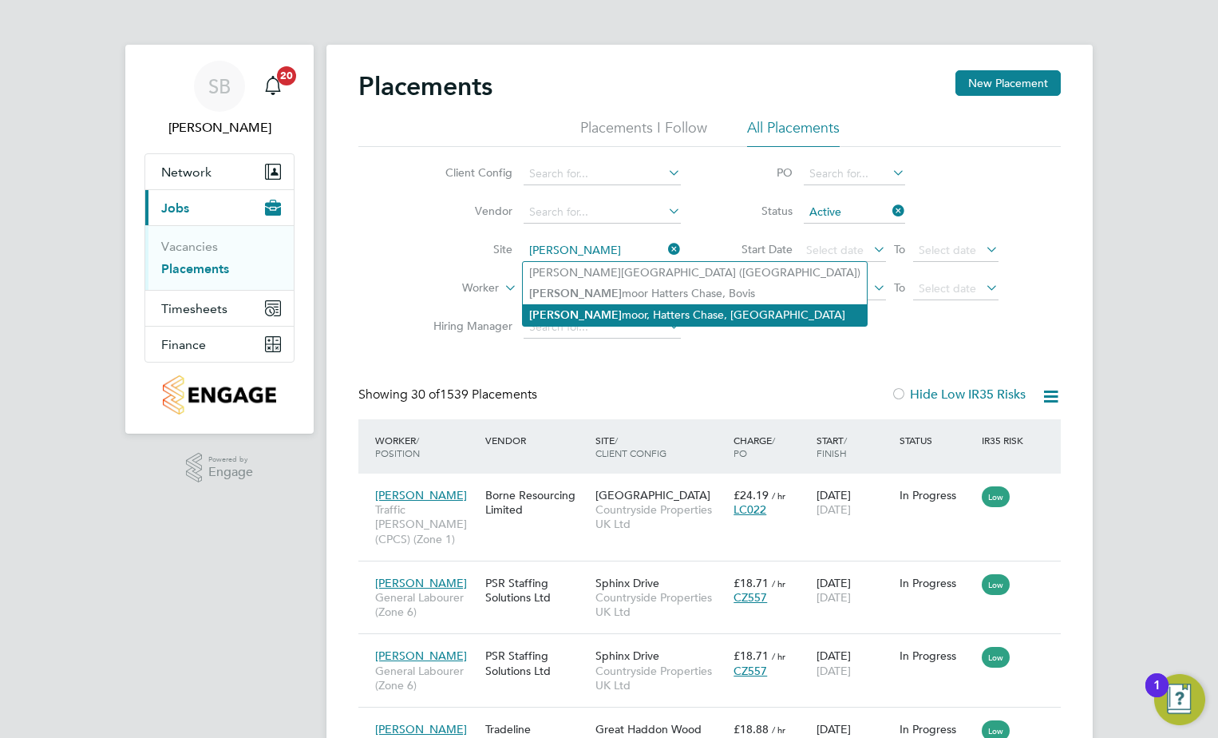
click at [594, 309] on li "[PERSON_NAME], Hatters Chase, [GEOGRAPHIC_DATA]" at bounding box center [695, 315] width 344 height 22
type input "Sandymoor, Hatters Chase, [GEOGRAPHIC_DATA]"
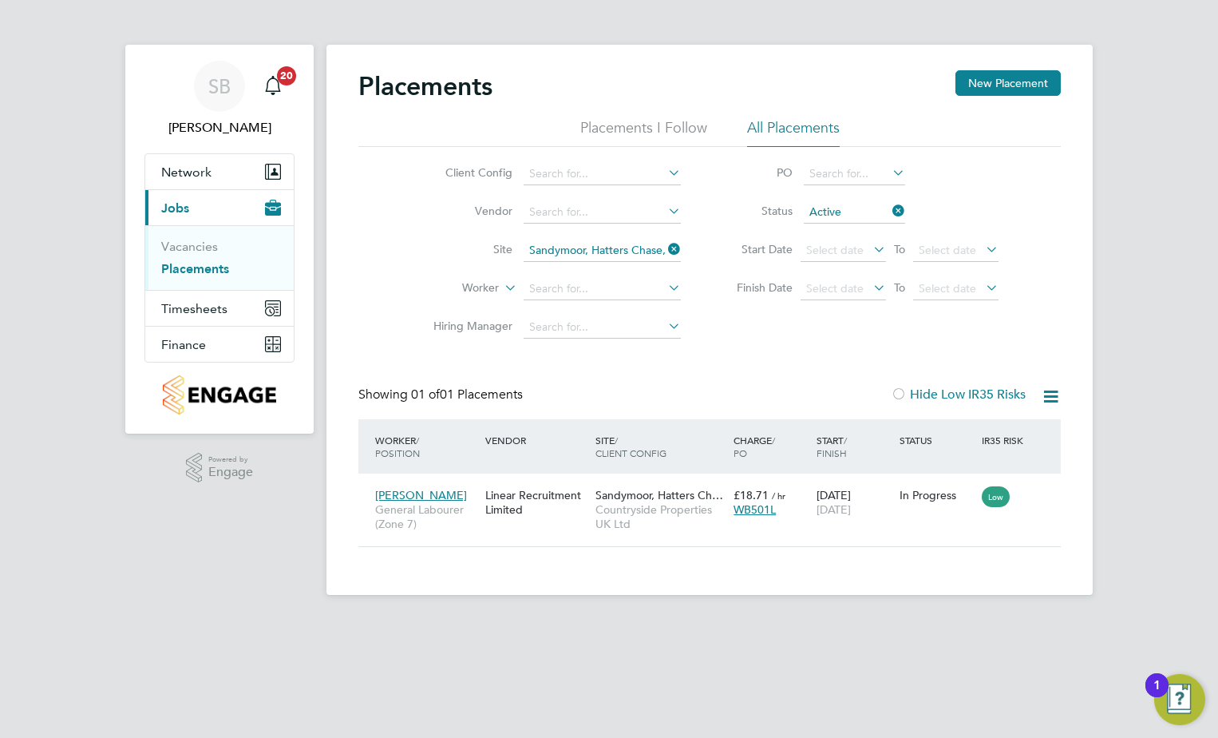
click at [1056, 392] on icon at bounding box center [1051, 396] width 20 height 20
click at [968, 425] on li "Download Placements Report" at bounding box center [973, 434] width 170 height 22
click at [665, 251] on icon at bounding box center [665, 249] width 0 height 22
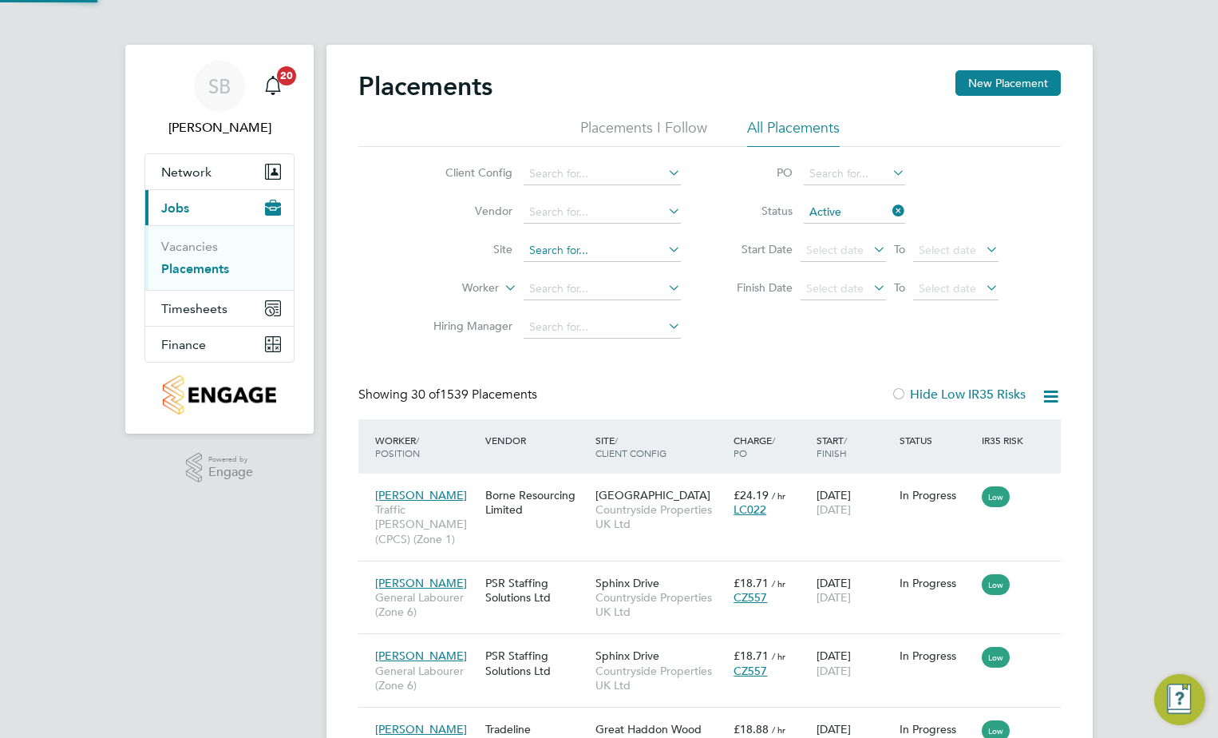
scroll to position [60, 139]
click at [560, 249] on input at bounding box center [602, 250] width 157 height 22
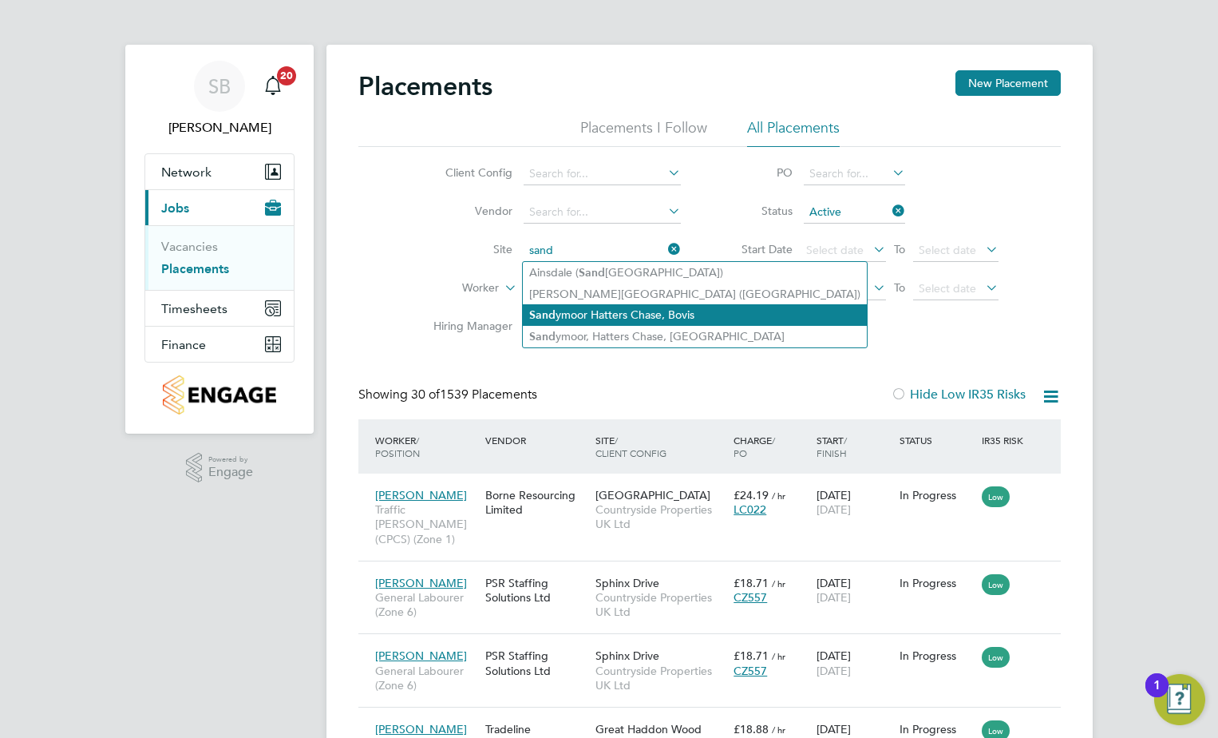
click at [556, 307] on li "Sand ymoor Hatters Chase, Bovis" at bounding box center [695, 315] width 344 height 22
type input "Sandymoor Hatters Chase, Bovis"
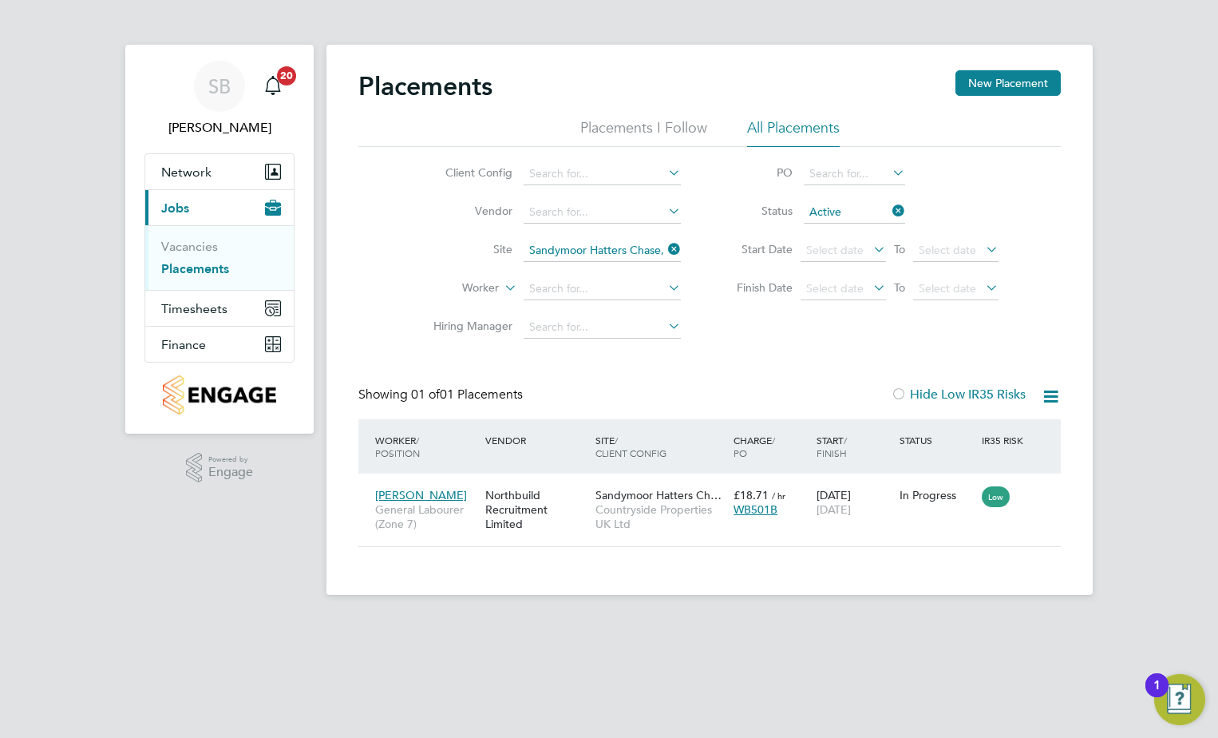
click at [889, 211] on icon at bounding box center [889, 211] width 0 height 22
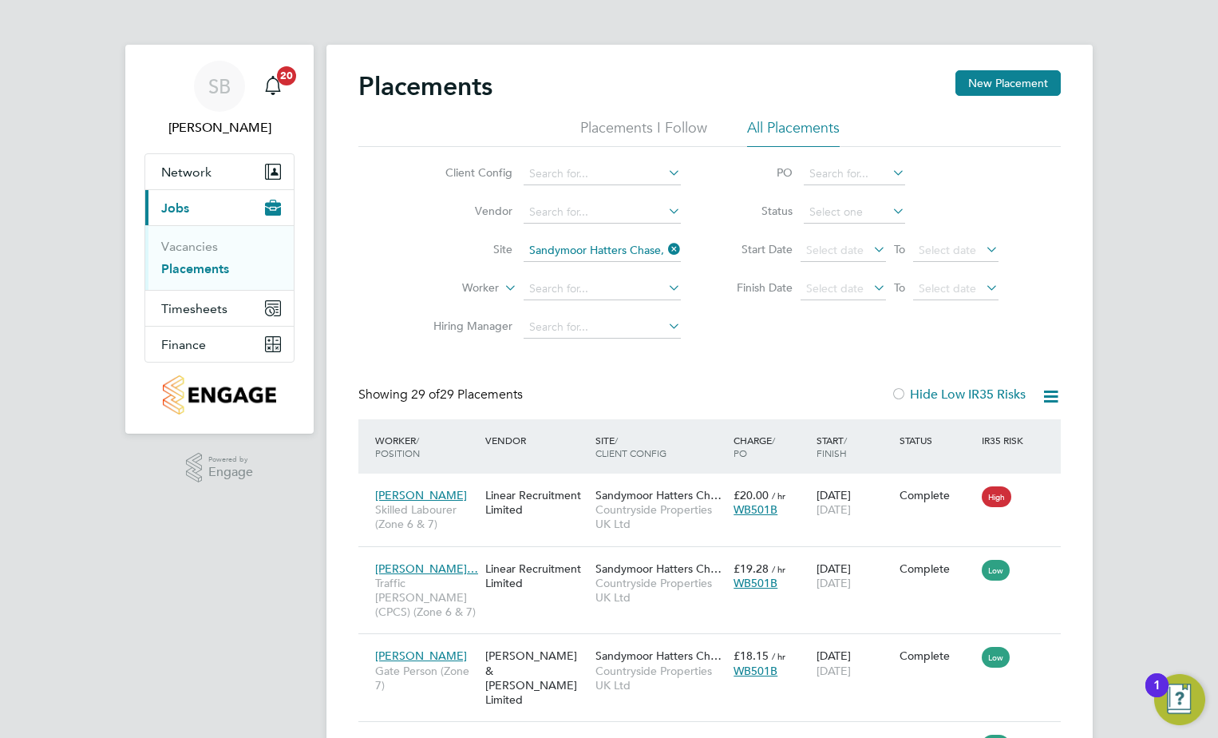
click at [665, 251] on icon at bounding box center [665, 249] width 0 height 22
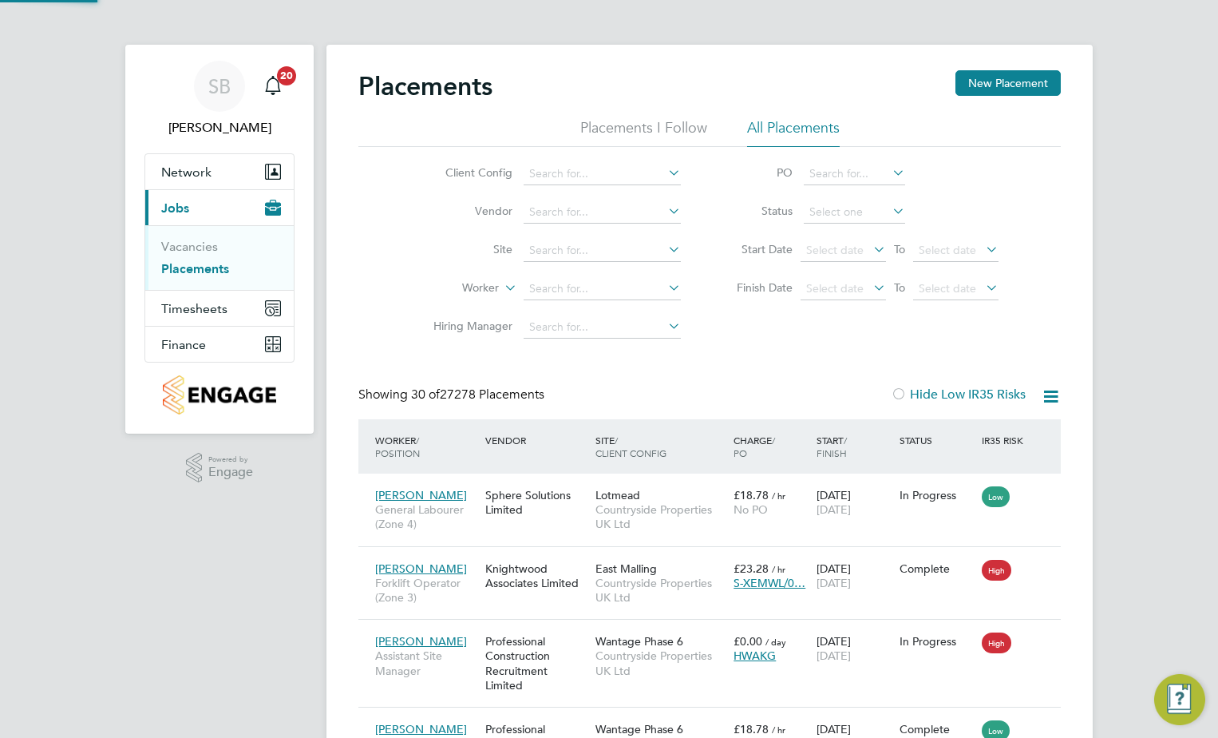
scroll to position [60, 111]
click at [577, 255] on input at bounding box center [602, 250] width 157 height 22
click at [578, 270] on li "Thatt o [GEOGRAPHIC_DATA]" at bounding box center [605, 273] width 164 height 22
type input "[GEOGRAPHIC_DATA]"
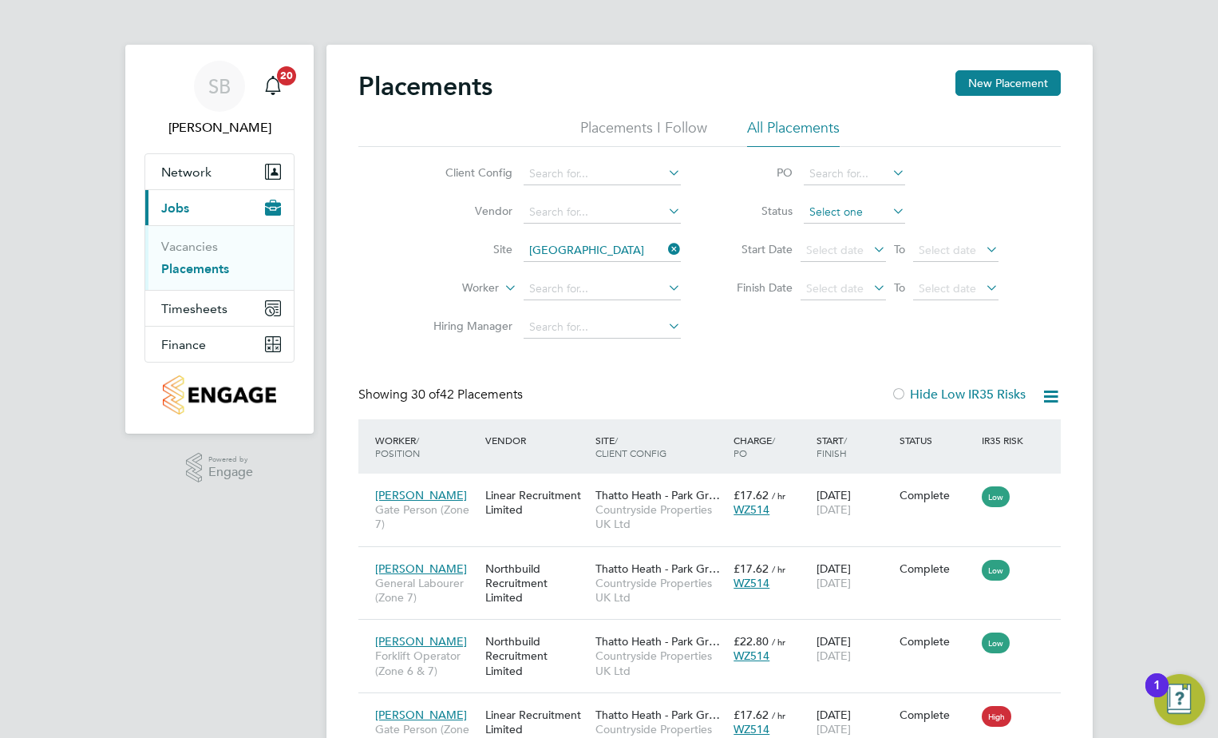
click at [840, 212] on input at bounding box center [854, 212] width 101 height 22
click at [835, 230] on li "Active" at bounding box center [854, 233] width 103 height 21
type input "Active"
click at [1045, 394] on icon at bounding box center [1051, 396] width 20 height 20
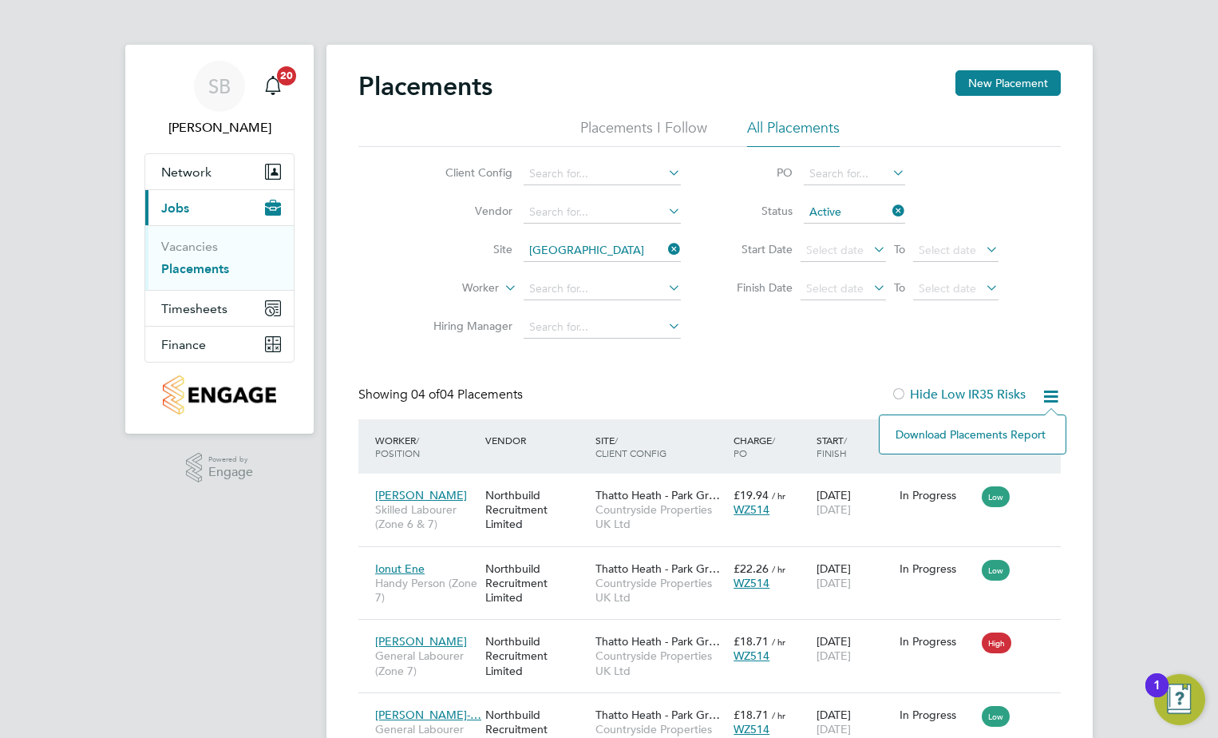
click at [993, 432] on li "Download Placements Report" at bounding box center [973, 434] width 170 height 22
click at [665, 247] on icon at bounding box center [665, 249] width 0 height 22
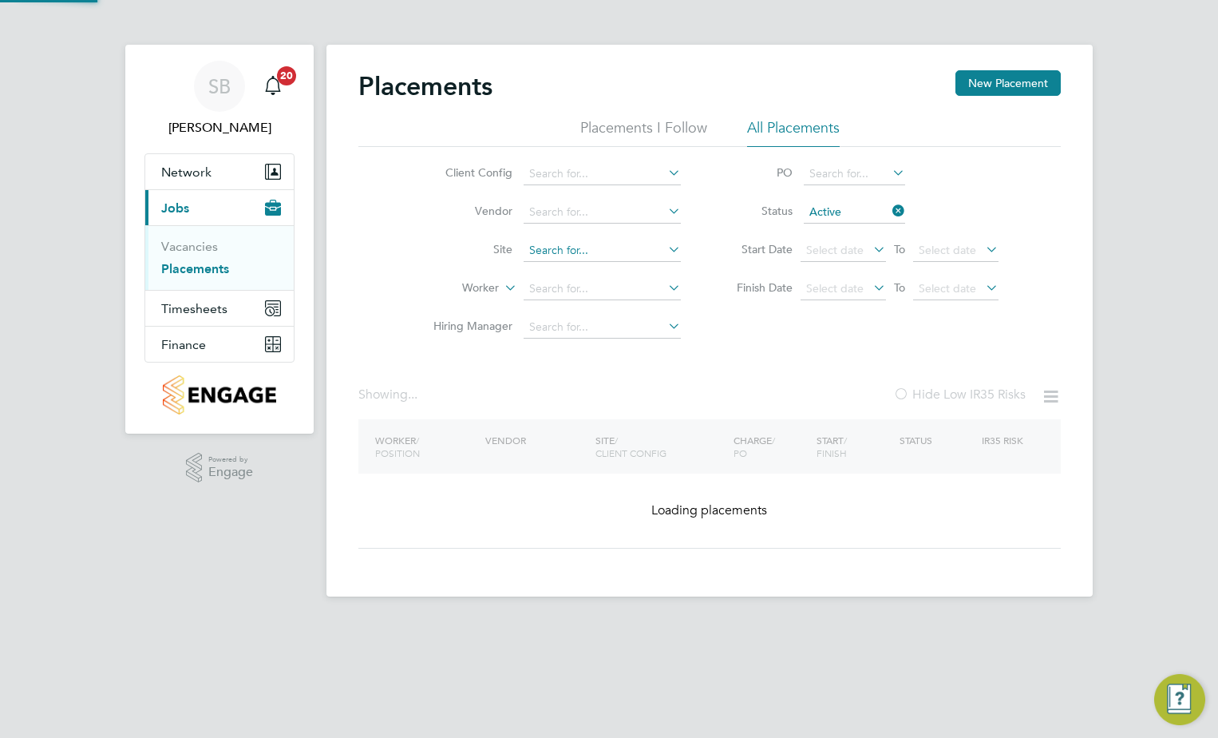
click at [610, 247] on input at bounding box center [602, 250] width 157 height 22
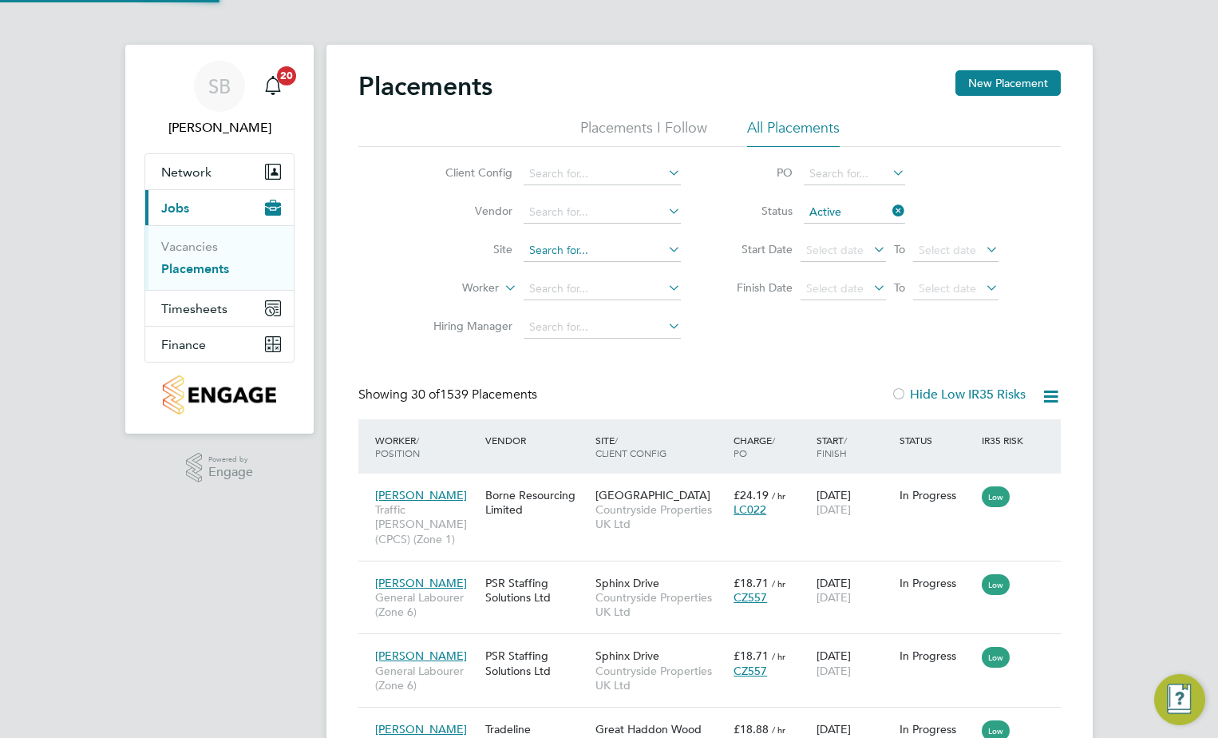
scroll to position [60, 139]
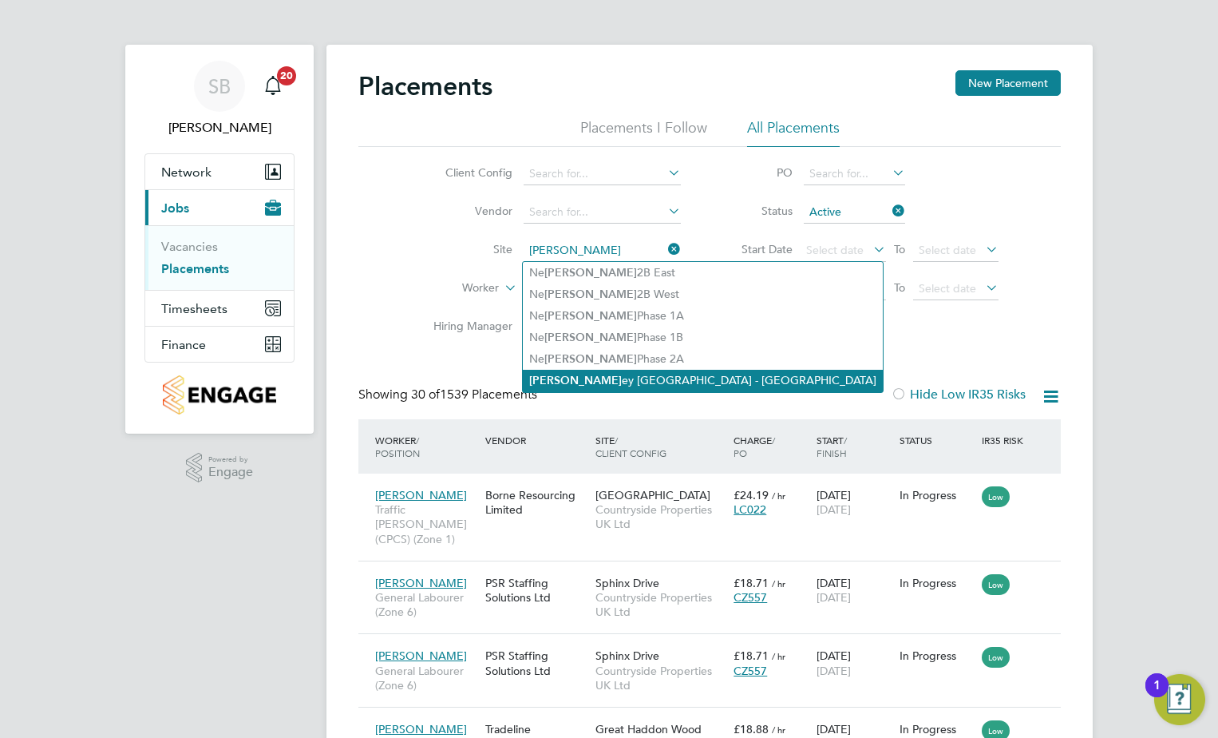
click at [598, 372] on li "[PERSON_NAME][GEOGRAPHIC_DATA] - [GEOGRAPHIC_DATA]" at bounding box center [703, 381] width 360 height 22
type input "[GEOGRAPHIC_DATA] - [GEOGRAPHIC_DATA]"
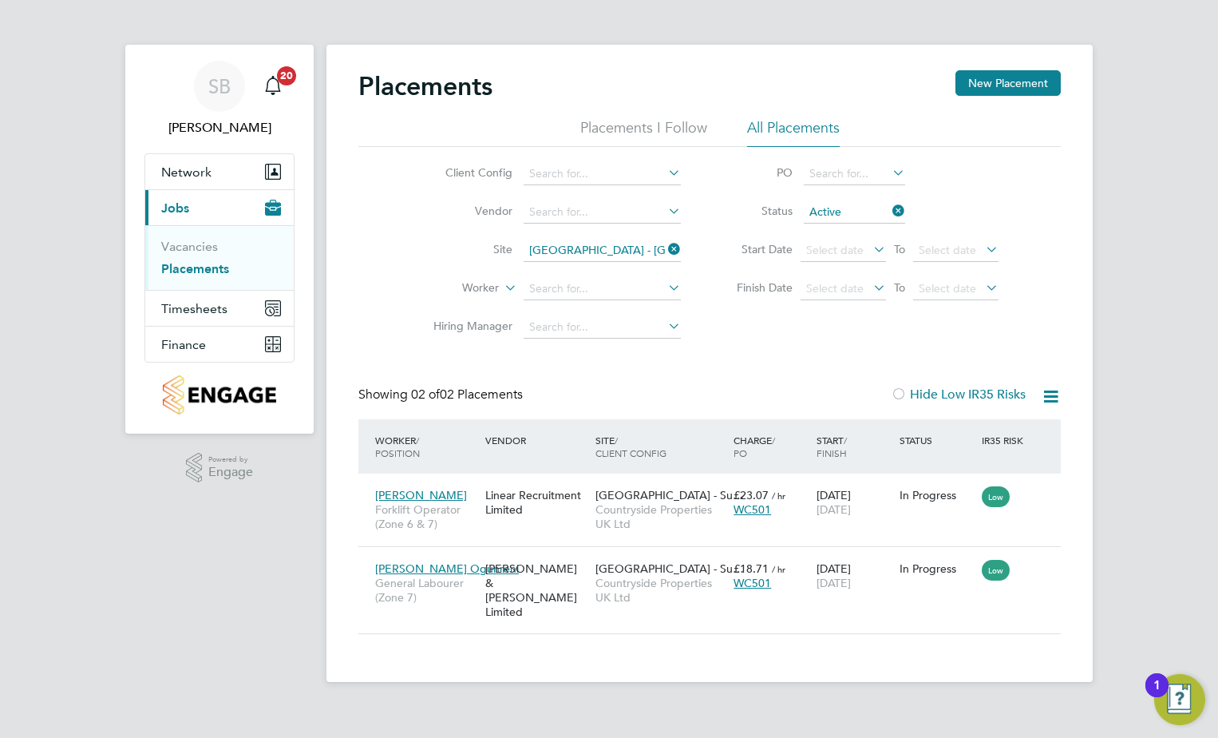
click at [1046, 395] on icon at bounding box center [1051, 396] width 20 height 20
click at [956, 433] on li "Download Placements Report" at bounding box center [973, 434] width 170 height 22
click at [665, 251] on icon at bounding box center [665, 249] width 0 height 22
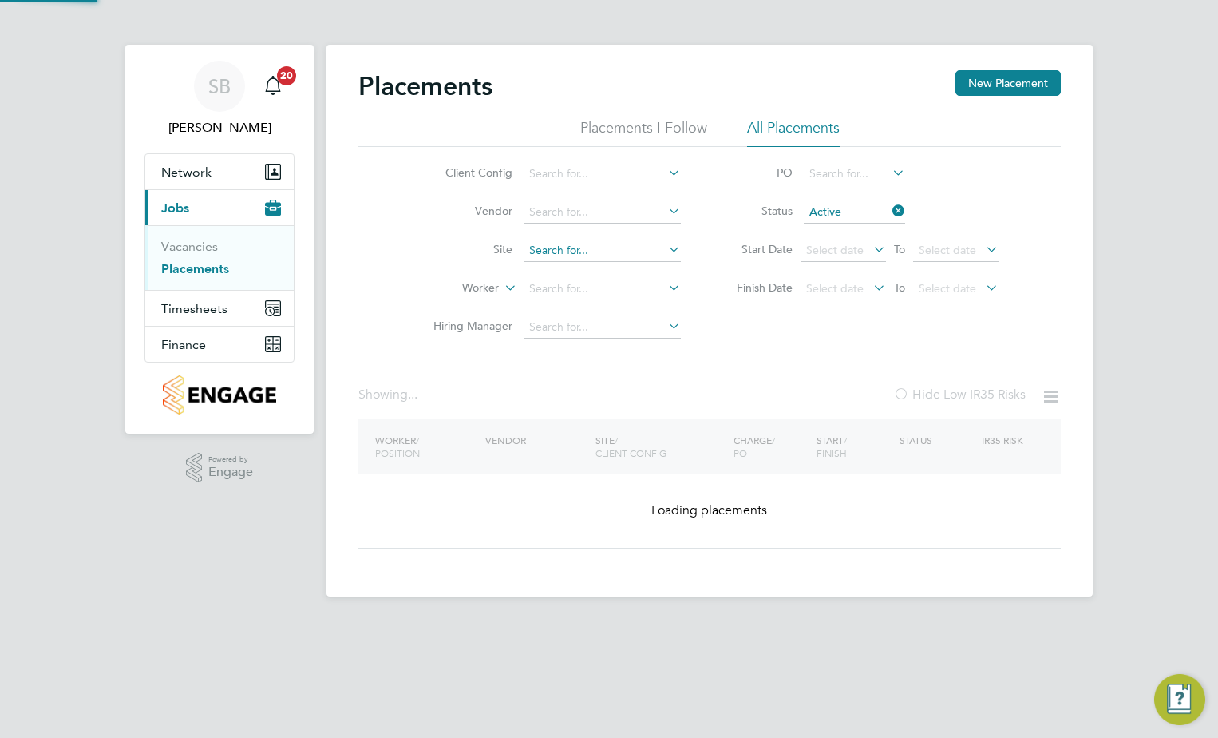
click at [597, 250] on input at bounding box center [602, 250] width 157 height 22
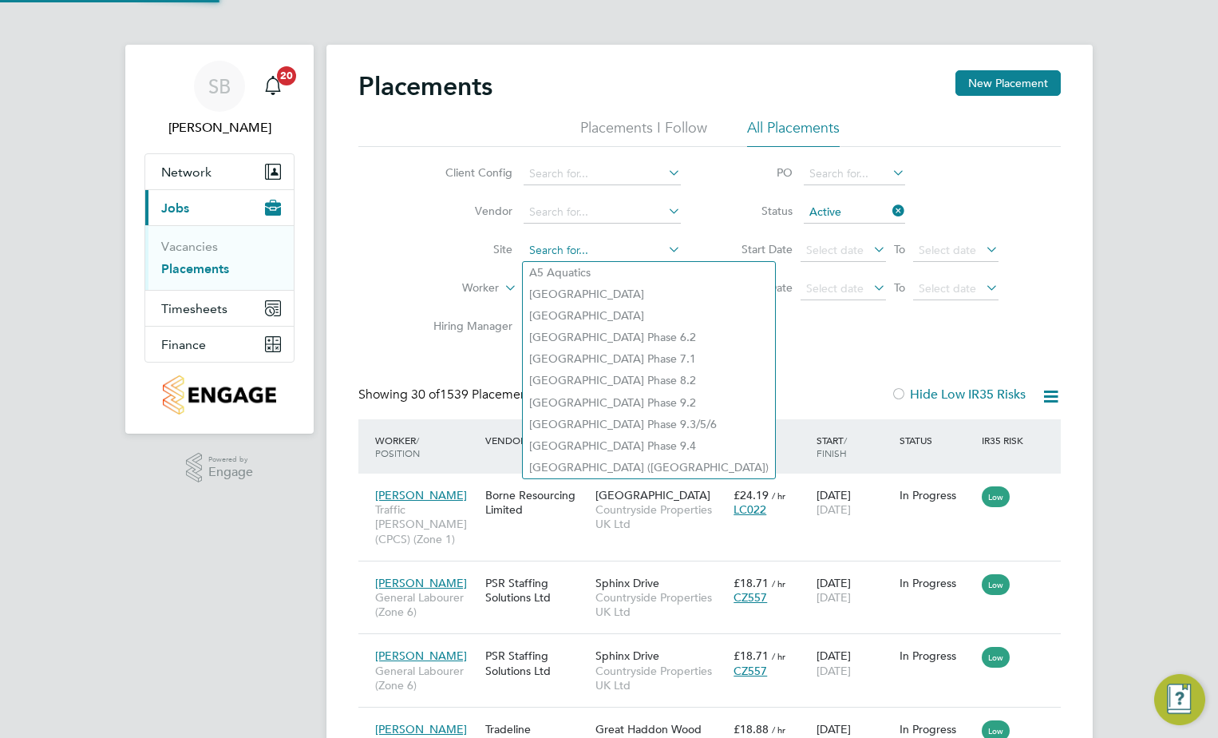
scroll to position [60, 111]
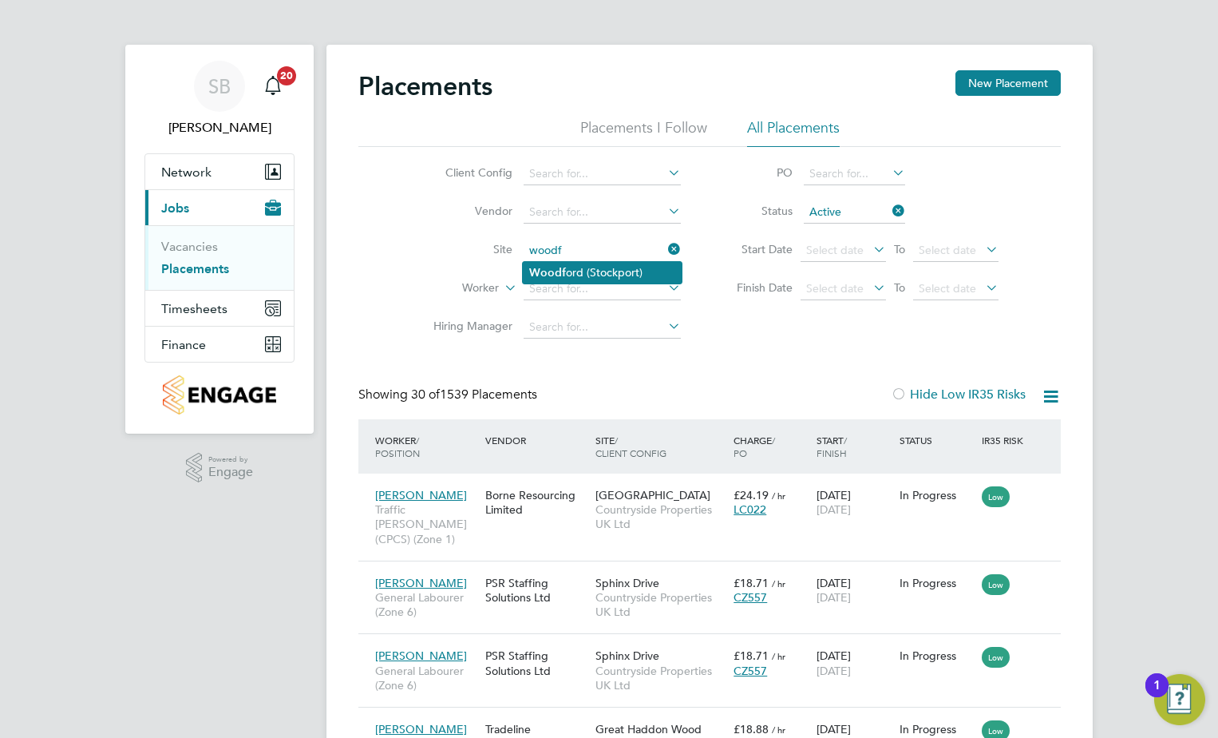
click at [619, 276] on li "Woodf ord (Stockport)" at bounding box center [602, 273] width 159 height 22
type input "Woodford ([GEOGRAPHIC_DATA])"
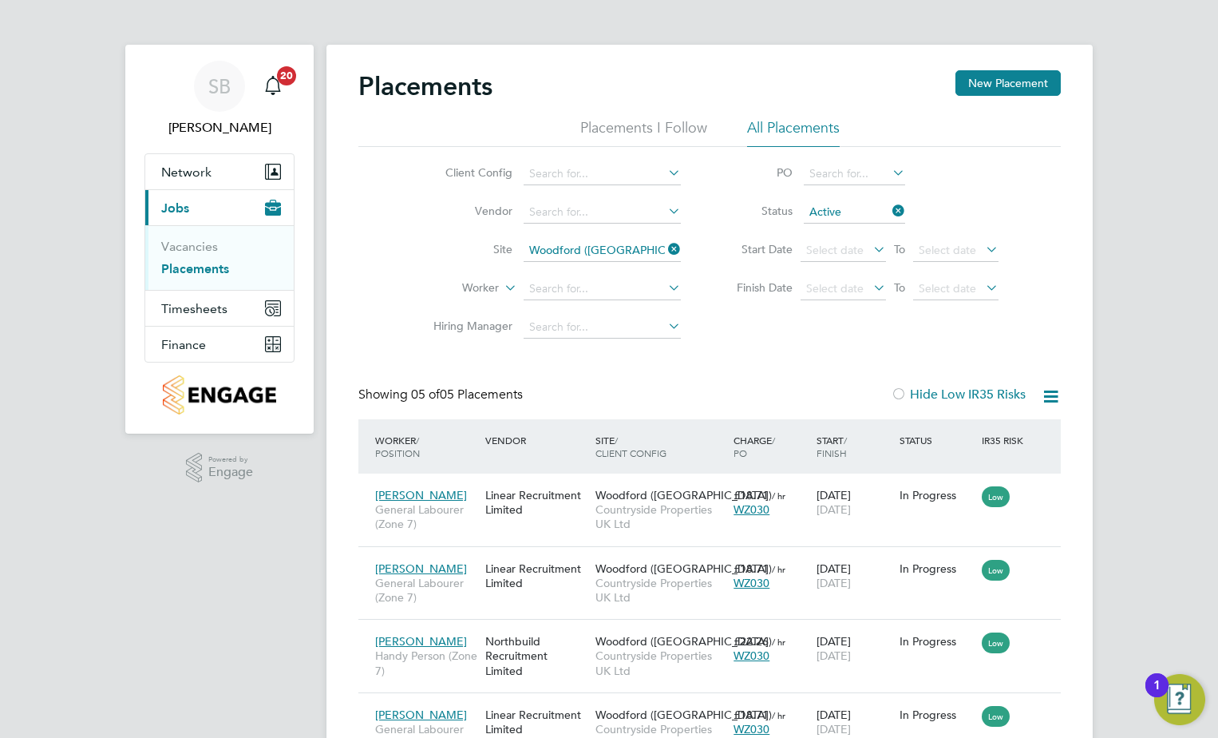
click at [1050, 396] on icon at bounding box center [1051, 396] width 20 height 20
click at [975, 429] on li "Download Placements Report" at bounding box center [973, 434] width 170 height 22
